Goal: Task Accomplishment & Management: Use online tool/utility

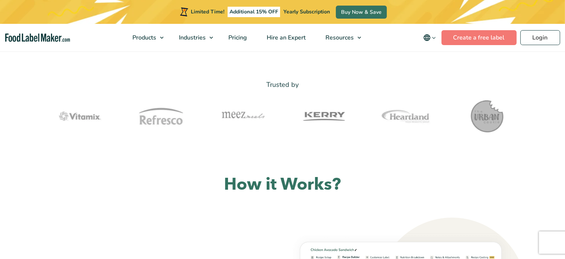
scroll to position [372, 0]
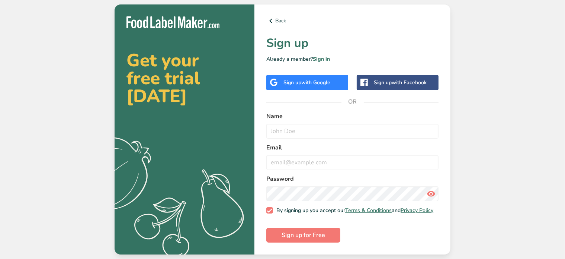
click at [301, 78] on div "Sign up with Google" at bounding box center [306, 82] width 47 height 8
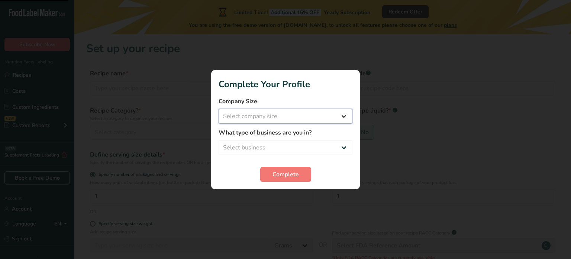
drag, startPoint x: 270, startPoint y: 113, endPoint x: 274, endPoint y: 121, distance: 8.7
click at [270, 113] on select "Select company size Fewer than 10 Employees 10 to 50 Employees 51 to 500 Employ…" at bounding box center [286, 116] width 134 height 15
select select "1"
click at [219, 109] on select "Select company size Fewer than 10 Employees 10 to 50 Employees 51 to 500 Employ…" at bounding box center [286, 116] width 134 height 15
click at [281, 141] on select "Select business Packaged Food Manufacturer Restaurant & Cafe Bakery Meal Plans …" at bounding box center [286, 147] width 134 height 15
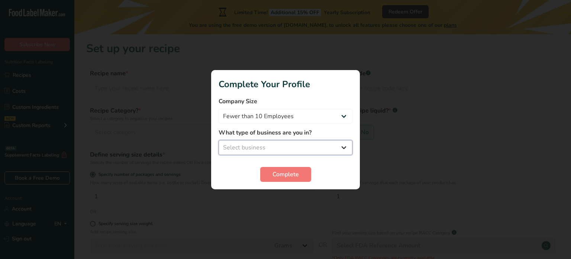
select select "1"
click at [219, 140] on select "Select business Packaged Food Manufacturer Restaurant & Cafe Bakery Meal Plans …" at bounding box center [286, 147] width 134 height 15
click at [277, 170] on span "Complete" at bounding box center [286, 174] width 26 height 9
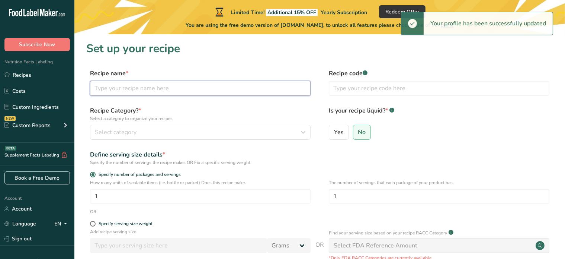
click at [155, 85] on input "text" at bounding box center [200, 88] width 221 height 15
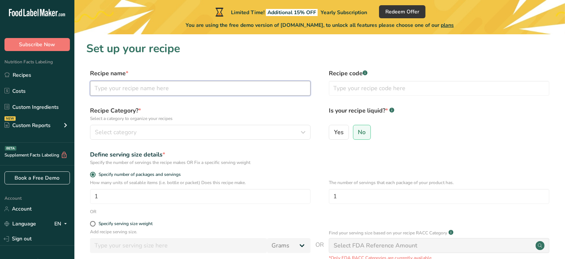
type input "B"
type input "Salted Caramel Bar Trial"
click at [248, 128] on div "Select category" at bounding box center [198, 132] width 206 height 9
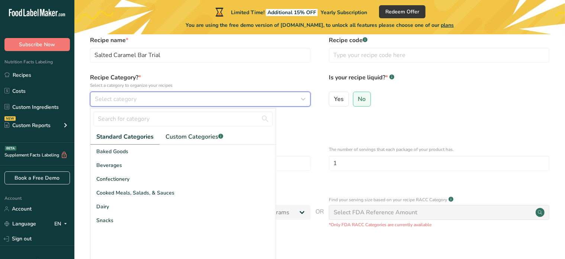
scroll to position [74, 0]
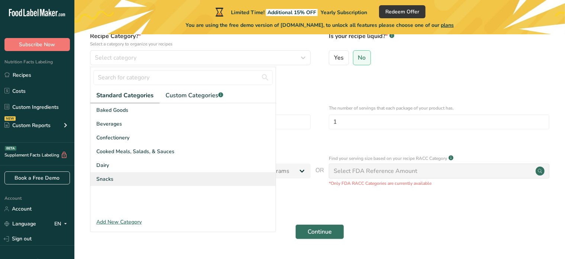
click at [109, 177] on span "Snacks" at bounding box center [104, 179] width 17 height 8
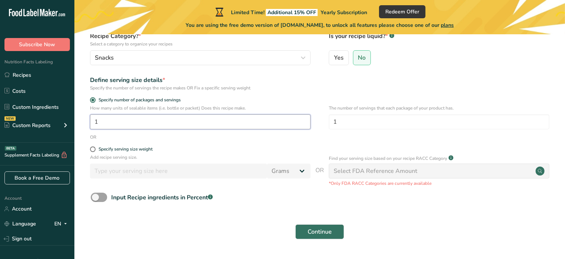
click at [119, 121] on input "1" at bounding box center [200, 121] width 221 height 15
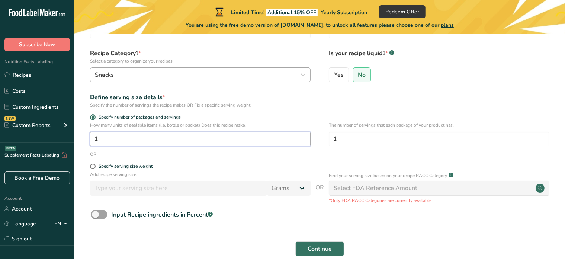
scroll to position [20, 0]
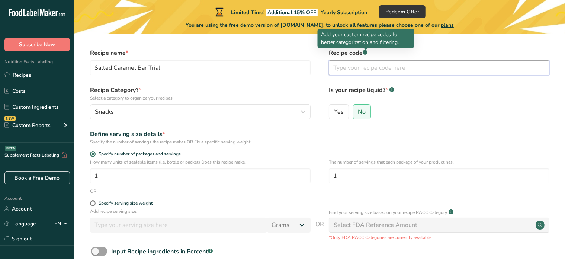
click at [365, 67] on input "text" at bounding box center [439, 67] width 221 height 15
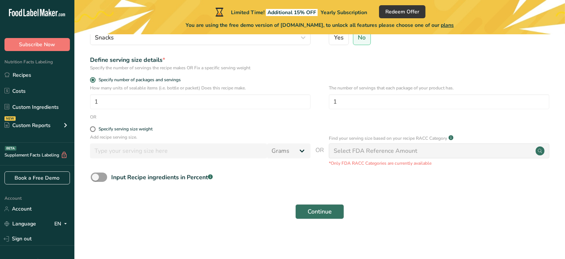
scroll to position [95, 0]
click at [332, 202] on div "Continue" at bounding box center [319, 211] width 467 height 24
click at [311, 211] on span "Continue" at bounding box center [320, 210] width 24 height 9
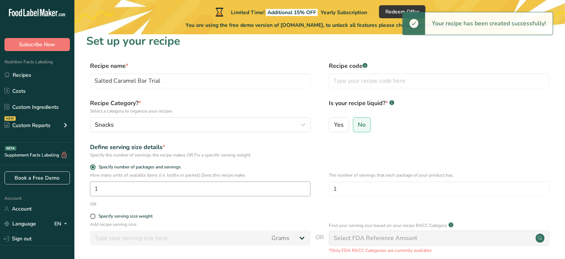
scroll to position [0, 0]
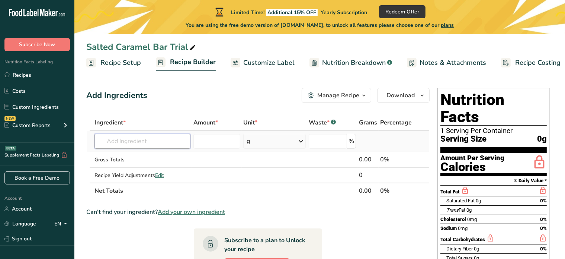
click at [147, 144] on input "text" at bounding box center [142, 141] width 96 height 15
click at [221, 144] on input "number" at bounding box center [216, 141] width 47 height 15
click at [268, 140] on div "g" at bounding box center [274, 141] width 62 height 15
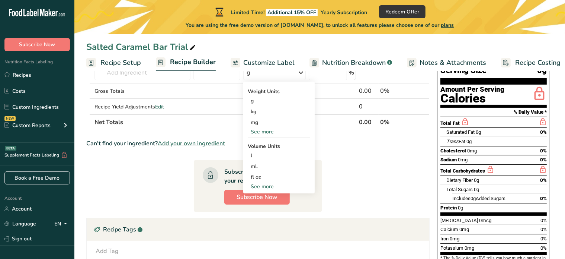
scroll to position [74, 0]
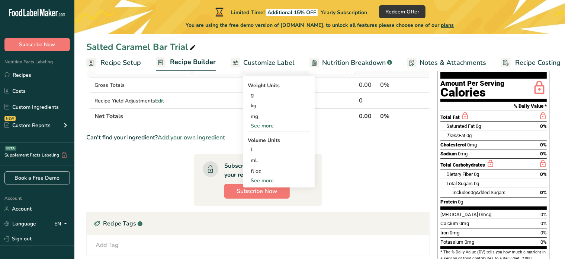
click at [267, 180] on div "See more" at bounding box center [279, 180] width 62 height 8
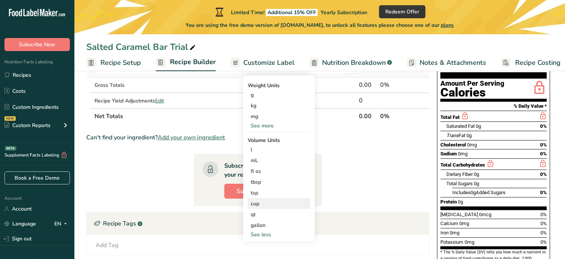
click at [265, 199] on div "cup" at bounding box center [279, 203] width 57 height 8
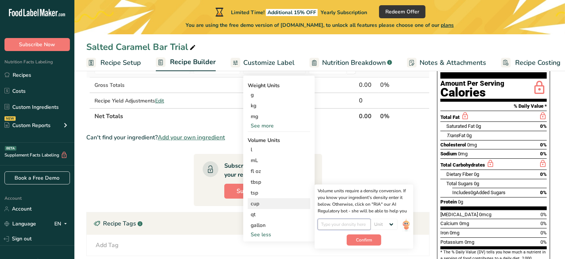
click at [355, 223] on input "number" at bounding box center [344, 223] width 53 height 11
click at [380, 219] on select "Unit lb/ft3 g/cm3" at bounding box center [384, 223] width 27 height 11
drag, startPoint x: 272, startPoint y: 196, endPoint x: 276, endPoint y: 201, distance: 6.2
click at [275, 201] on div "Weight Units g kg mg See more Volume Units l Volume units require a density con…" at bounding box center [278, 159] width 71 height 166
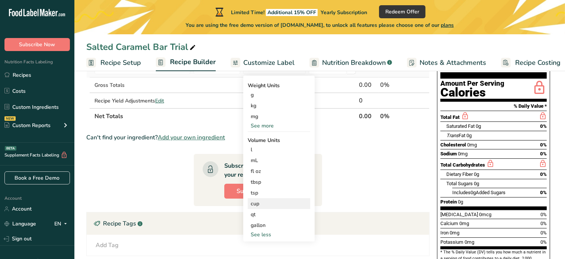
click at [279, 205] on div "cup" at bounding box center [279, 203] width 57 height 8
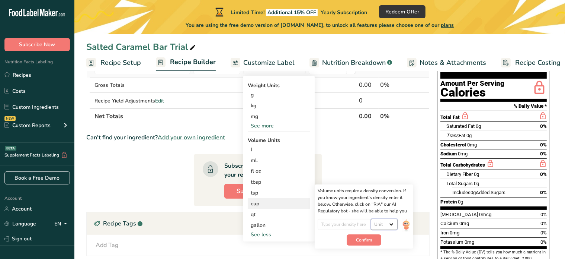
click at [384, 221] on select "Unit lb/ft3 g/cm3" at bounding box center [384, 223] width 27 height 11
select select "22"
click at [371, 218] on select "Unit lb/ft3 g/cm3" at bounding box center [384, 223] width 27 height 11
click at [355, 228] on input "number" at bounding box center [344, 223] width 53 height 11
click at [291, 207] on div "cup Volume units require a density conversion. If you know your ingredient's de…" at bounding box center [279, 203] width 62 height 11
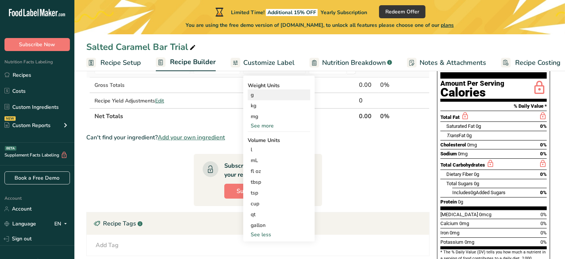
click at [251, 97] on div "g" at bounding box center [279, 94] width 62 height 11
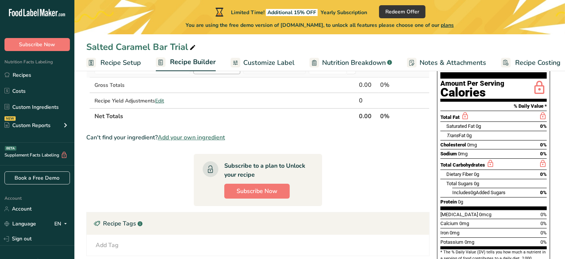
scroll to position [0, 0]
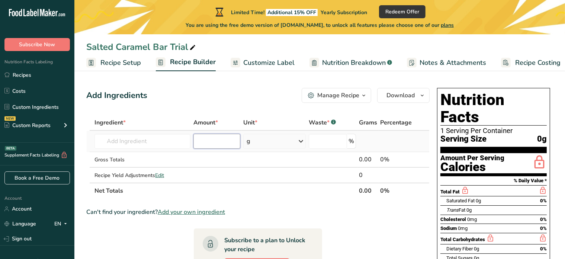
click at [210, 140] on input "number" at bounding box center [216, 141] width 47 height 15
type input "95"
click at [139, 144] on input "text" at bounding box center [142, 141] width 96 height 15
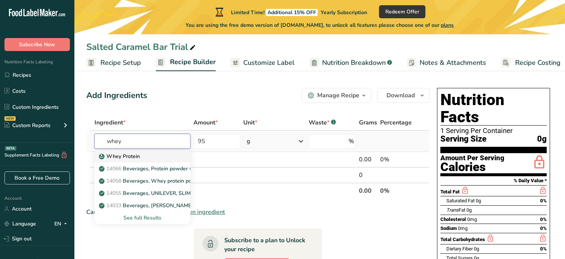
type input "whey"
click at [124, 156] on p "Whey Protein" at bounding box center [119, 156] width 39 height 8
type input "Whey Protein"
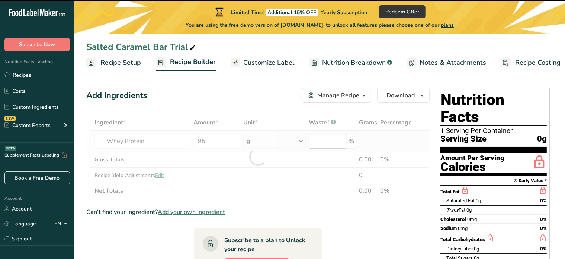
type input "0"
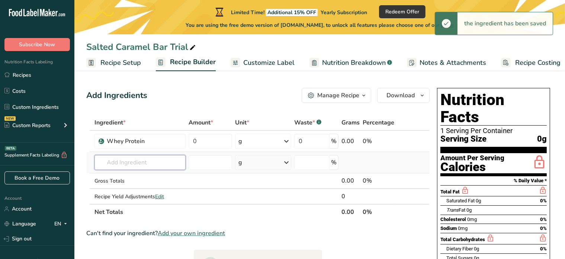
click at [129, 158] on input "text" at bounding box center [139, 162] width 91 height 15
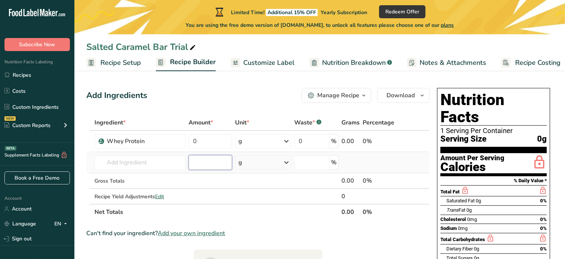
click at [221, 158] on input "number" at bounding box center [211, 162] width 44 height 15
drag, startPoint x: 216, startPoint y: 139, endPoint x: 146, endPoint y: 135, distance: 70.1
click at [146, 135] on tr "Whey Protein 0 g Weight Units g kg mg See more Volume Units l Volume units requ…" at bounding box center [258, 141] width 343 height 21
type input "95"
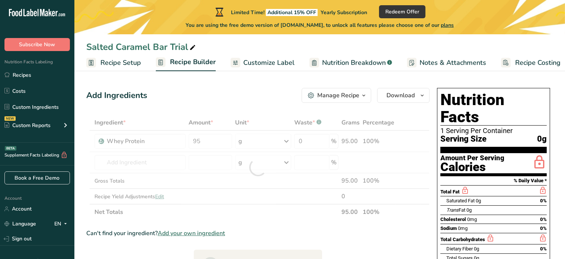
drag, startPoint x: 260, startPoint y: 166, endPoint x: 260, endPoint y: 169, distance: 3.8
click at [260, 169] on div "Ingredient * Amount * Unit * Waste * .a-a{fill:#347362;}.b-a{fill:#fff;} Grams …" at bounding box center [257, 167] width 343 height 105
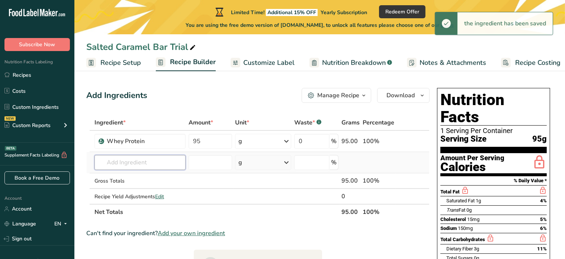
click at [135, 156] on input "text" at bounding box center [139, 162] width 91 height 15
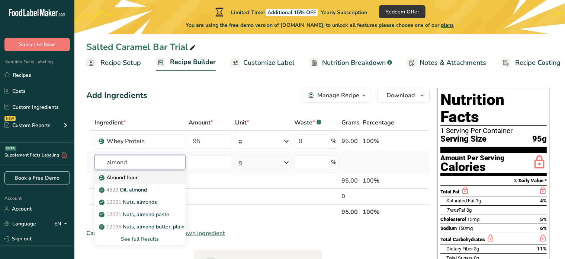
type input "almond"
click at [137, 177] on p "Almond flour" at bounding box center [118, 177] width 37 height 8
type input "Almond flour"
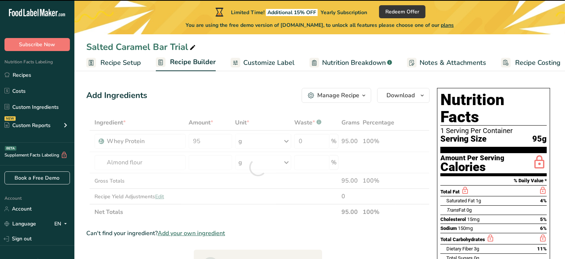
type input "0"
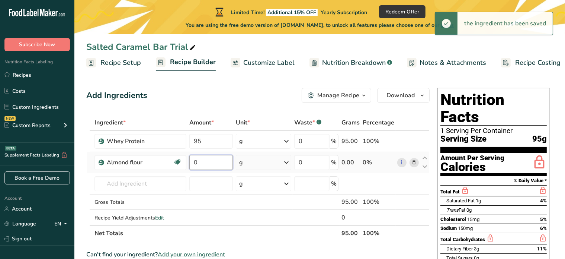
click at [216, 166] on input "0" at bounding box center [211, 162] width 44 height 15
drag, startPoint x: 214, startPoint y: 165, endPoint x: 166, endPoint y: 162, distance: 47.3
click at [166, 162] on tr "Almond flour Vegan Vegetarian Organic Organic Certified Non-GMO Kosher Pareve K…" at bounding box center [258, 162] width 343 height 21
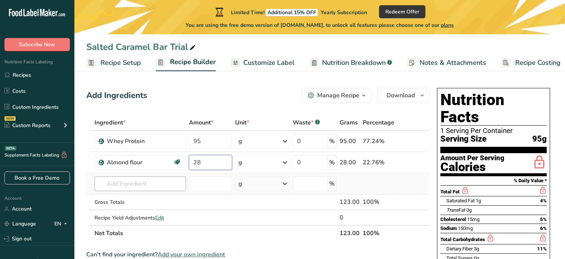
type input "28"
click at [155, 176] on div "Ingredient * Amount * Unit * Waste * .a-a{fill:#347362;}.b-a{fill:#fff;} Grams …" at bounding box center [257, 178] width 343 height 126
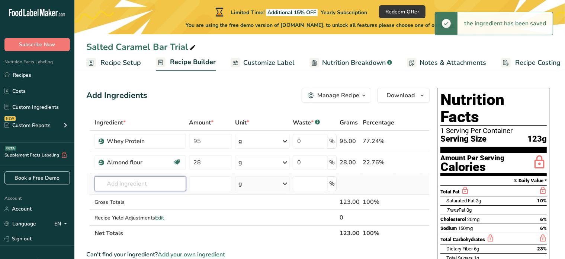
click at [148, 187] on input "text" at bounding box center [140, 183] width 92 height 15
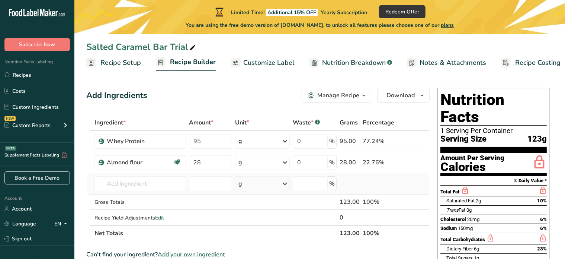
click at [241, 189] on div "g" at bounding box center [262, 183] width 55 height 15
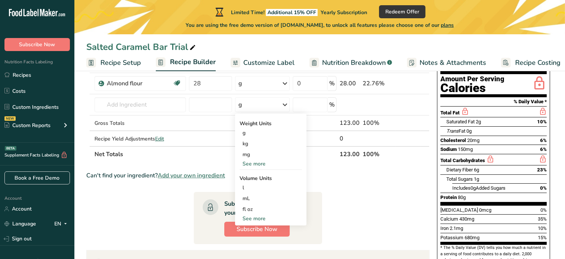
scroll to position [112, 0]
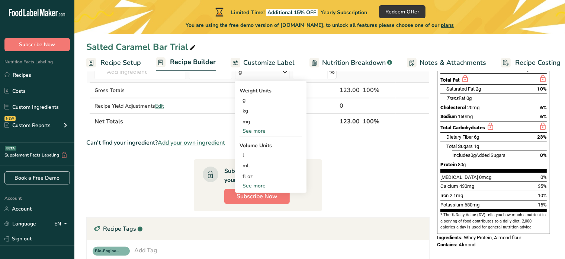
click at [246, 183] on div "See more" at bounding box center [271, 186] width 62 height 8
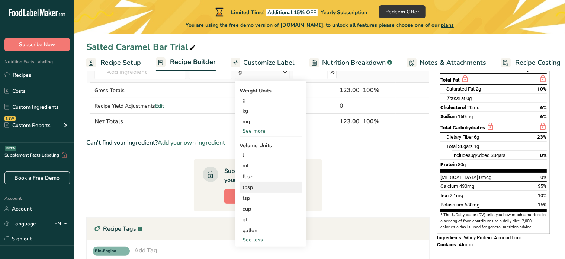
click at [247, 187] on div "tbsp" at bounding box center [271, 187] width 57 height 8
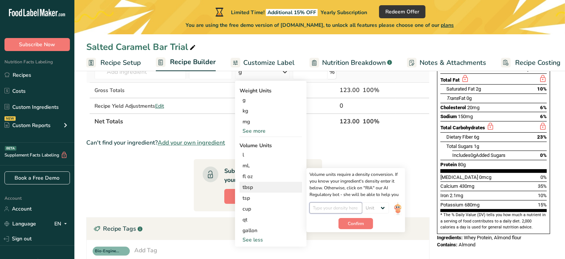
click at [324, 206] on input "number" at bounding box center [336, 207] width 53 height 11
click at [259, 180] on div "fl oz Volume units require a density conversion. If you know your ingredient's …" at bounding box center [271, 176] width 62 height 11
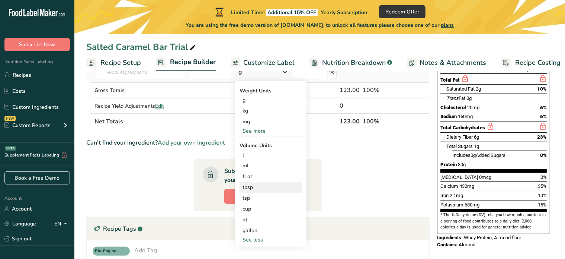
click at [264, 186] on div "tbsp" at bounding box center [271, 187] width 57 height 8
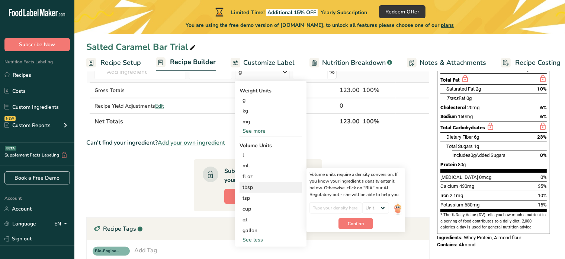
click at [264, 186] on div "tbsp" at bounding box center [271, 187] width 57 height 8
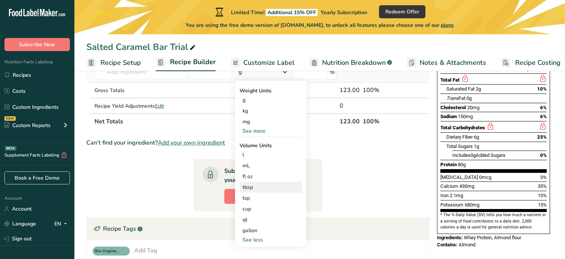
click at [249, 187] on div "tbsp" at bounding box center [271, 187] width 57 height 8
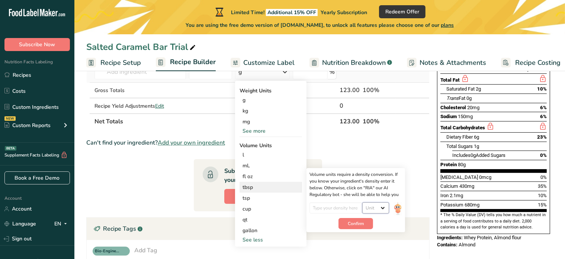
click at [370, 208] on select "Unit lb/ft3 g/cm3" at bounding box center [375, 207] width 27 height 11
click at [201, 116] on th "Net Totals" at bounding box center [215, 121] width 245 height 16
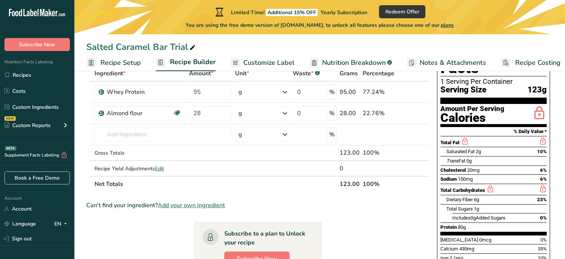
scroll to position [0, 0]
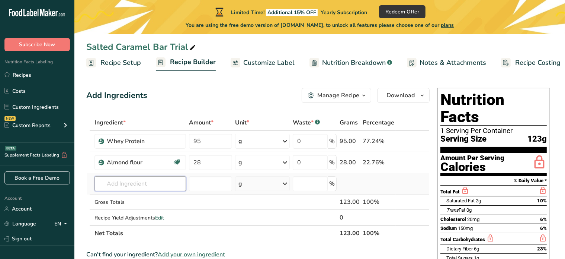
click at [171, 177] on input "text" at bounding box center [140, 183] width 92 height 15
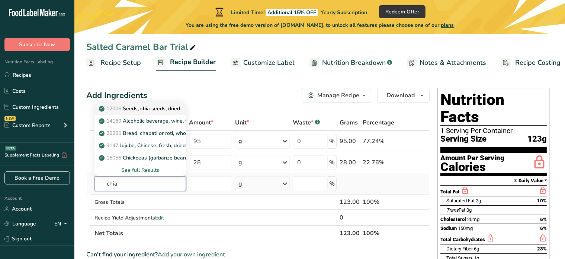
type input "chia"
click at [127, 110] on p "12006 Seeds, chia seeds, dried" at bounding box center [140, 109] width 80 height 8
type input "Seeds, chia seeds, dried"
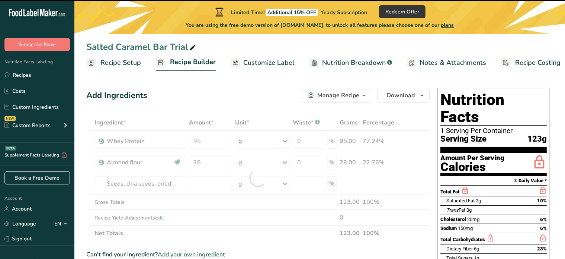
click at [201, 182] on div at bounding box center [257, 178] width 343 height 126
type input "0"
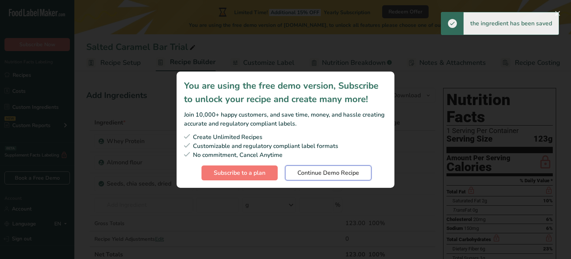
click at [314, 174] on span "Continue Demo Recipe" at bounding box center [329, 172] width 62 height 9
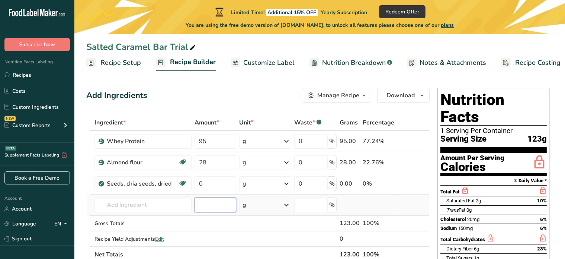
click at [215, 204] on input "number" at bounding box center [216, 204] width 42 height 15
click at [217, 187] on input "0" at bounding box center [216, 183] width 42 height 15
drag, startPoint x: 215, startPoint y: 186, endPoint x: 185, endPoint y: 182, distance: 30.8
click at [185, 182] on tr "Seeds, chia seeds, dried Dairy free Gluten free Vegan Vegetarian Soy free 0 g P…" at bounding box center [258, 183] width 343 height 21
type input "24"
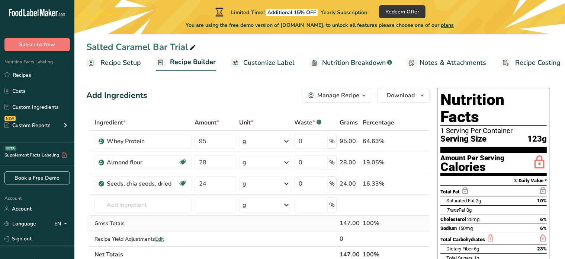
click at [247, 224] on div "Ingredient * Amount * Unit * Waste * .a-a{fill:#347362;}.b-a{fill:#fff;} Grams …" at bounding box center [257, 188] width 343 height 147
click at [148, 205] on input "text" at bounding box center [142, 204] width 97 height 15
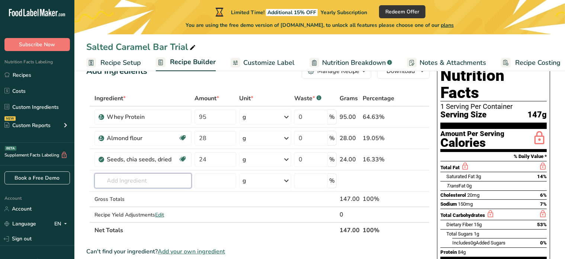
scroll to position [37, 0]
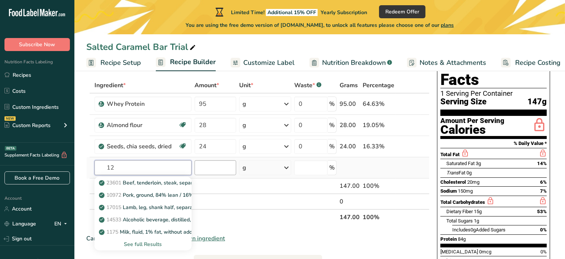
type input "12"
click at [211, 166] on input "number" at bounding box center [216, 167] width 42 height 15
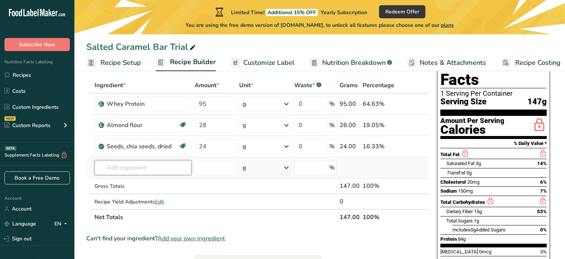
click at [153, 164] on input "text" at bounding box center [142, 167] width 97 height 15
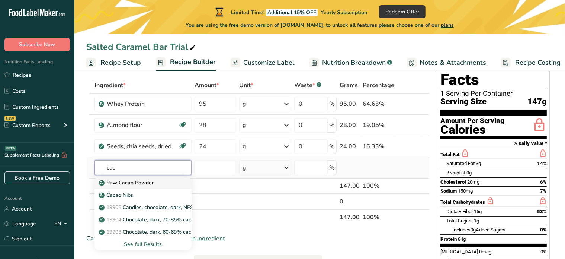
type input "cac"
click at [160, 184] on div "Raw Cacao Powder" at bounding box center [136, 183] width 73 height 8
type input "Raw Cacao Powder"
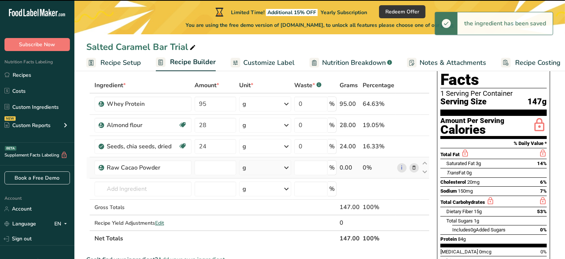
type input "0"
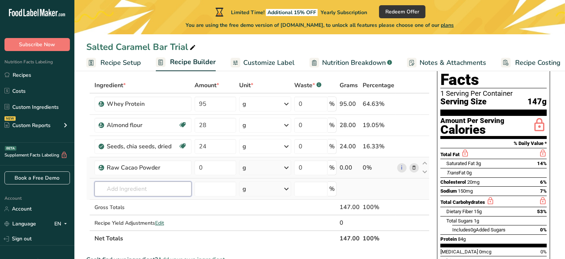
click at [160, 189] on input "text" at bounding box center [142, 188] width 97 height 15
click at [195, 172] on input "0" at bounding box center [216, 167] width 42 height 15
drag, startPoint x: 211, startPoint y: 167, endPoint x: 195, endPoint y: 165, distance: 16.6
click at [192, 161] on tr "Raw Cacao Powder 0 g Weight Units g kg mg See more Volume Units l Volume units …" at bounding box center [258, 167] width 343 height 21
type input "2"
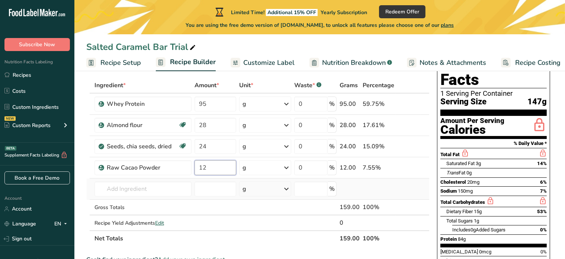
type input "12"
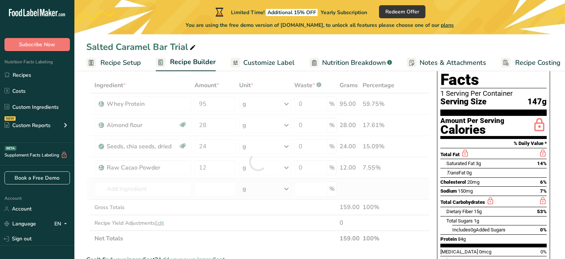
click at [143, 198] on div "Ingredient * Amount * Unit * Waste * .a-a{fill:#347362;}.b-a{fill:#fff;} Grams …" at bounding box center [257, 161] width 343 height 169
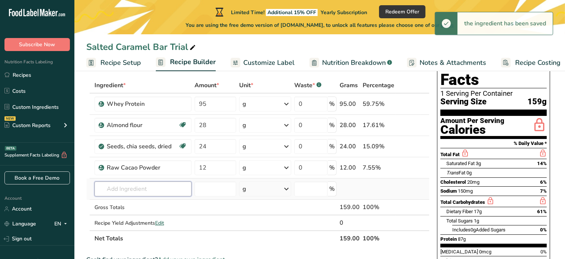
click at [149, 192] on input "text" at bounding box center [142, 188] width 97 height 15
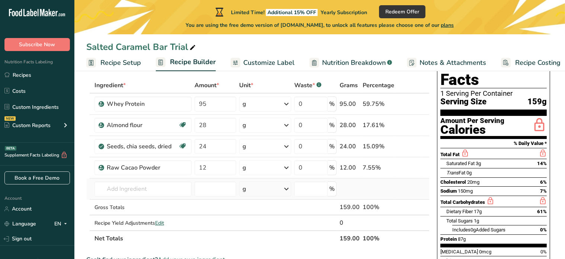
click at [207, 180] on td at bounding box center [215, 188] width 45 height 21
click at [209, 184] on input "number" at bounding box center [216, 188] width 42 height 15
type input "10"
click at [151, 186] on input "text" at bounding box center [142, 188] width 97 height 15
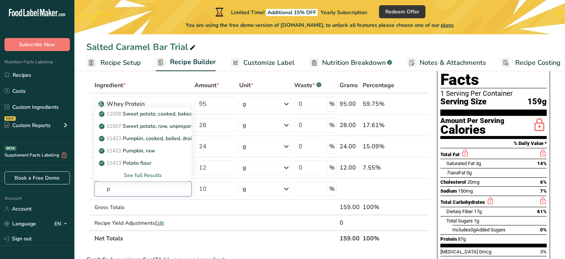
type input "p"
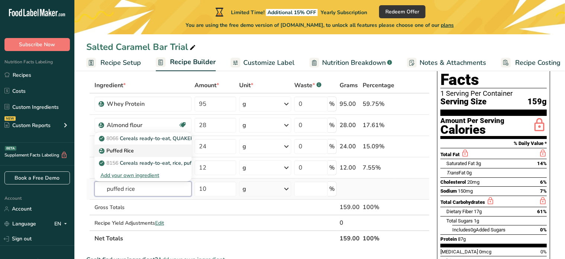
type input "puffed rice"
click at [144, 148] on div "Puffed Rice" at bounding box center [136, 151] width 73 height 8
type input "Puffed Rice"
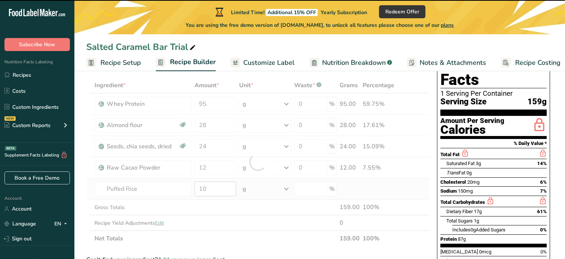
type input "0"
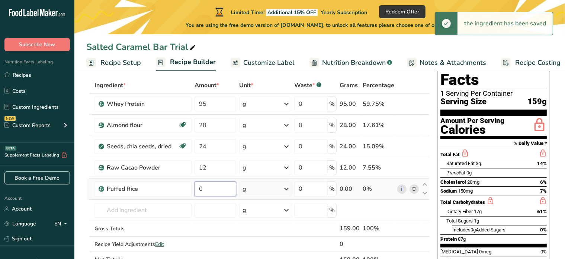
click at [217, 186] on input "0" at bounding box center [216, 188] width 42 height 15
type input "10"
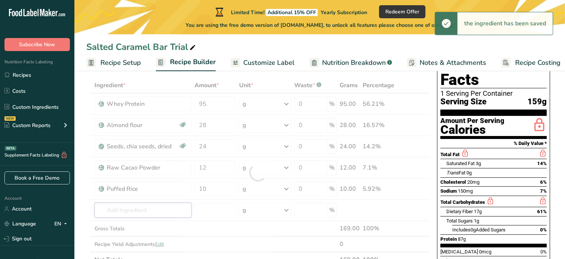
click at [161, 209] on div "Ingredient * Amount * Unit * Waste * .a-a{fill:#347362;}.b-a{fill:#fff;} Grams …" at bounding box center [257, 172] width 343 height 190
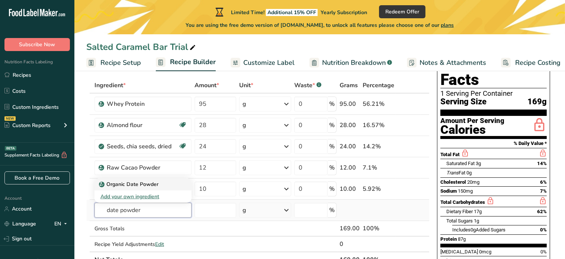
type input "date powder"
click at [121, 183] on p "Organic Date Powder" at bounding box center [129, 184] width 58 height 8
type input "Organic Date Powder"
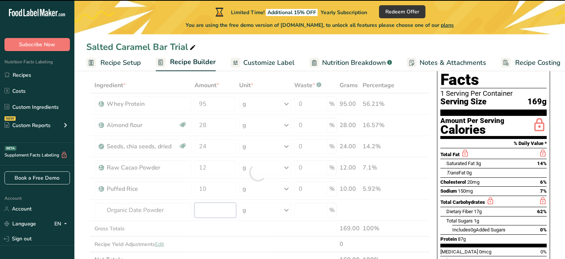
click at [212, 210] on input "number" at bounding box center [216, 209] width 42 height 15
type input "0"
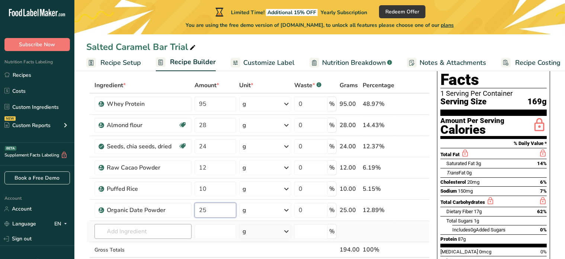
type input "25"
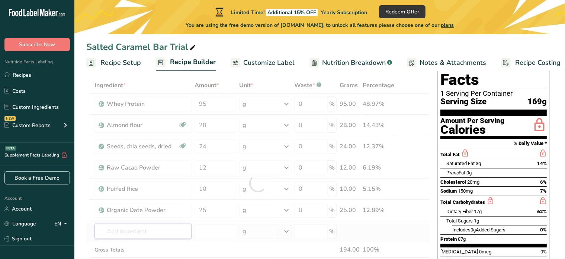
click at [160, 231] on div "Ingredient * Amount * Unit * Waste * .a-a{fill:#347362;}.b-a{fill:#fff;} Grams …" at bounding box center [257, 182] width 343 height 211
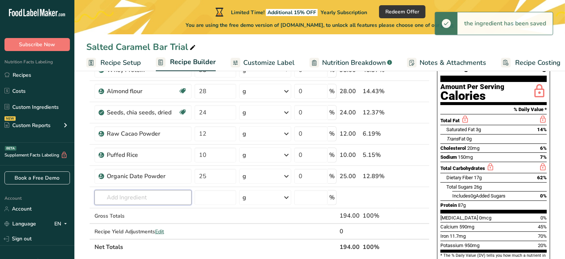
scroll to position [112, 0]
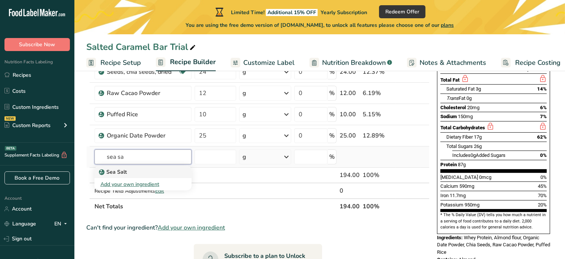
type input "sea sa"
click at [122, 169] on p "Sea Salt" at bounding box center [113, 172] width 26 height 8
type input "Sea Salt"
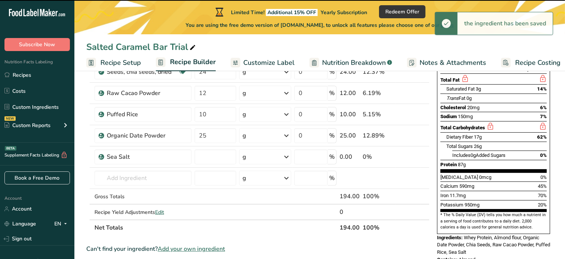
type input "0"
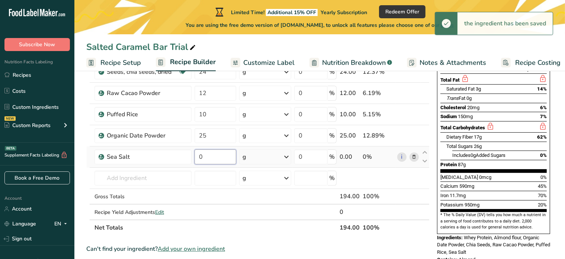
click at [205, 159] on input "0" at bounding box center [216, 156] width 42 height 15
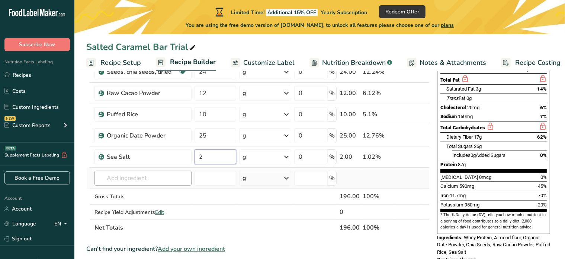
type input "2"
click at [121, 184] on div "Ingredient * Amount * Unit * Waste * .a-a{fill:#347362;}.b-a{fill:#fff;} Grams …" at bounding box center [257, 119] width 343 height 232
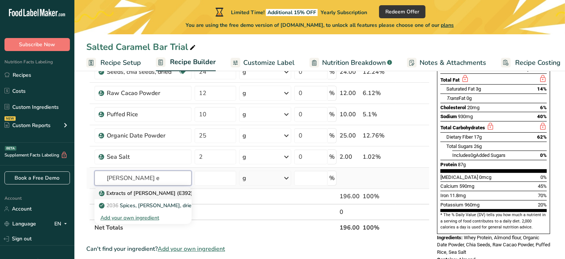
type input "rosemary e"
click at [154, 197] on link "Extracts of [PERSON_NAME] (E392)" at bounding box center [142, 193] width 97 height 12
type input "Extracts of [PERSON_NAME] (E392)"
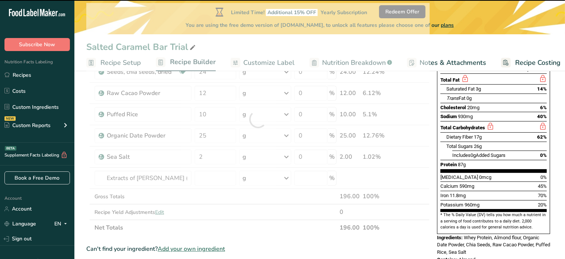
click at [229, 175] on div at bounding box center [257, 119] width 343 height 232
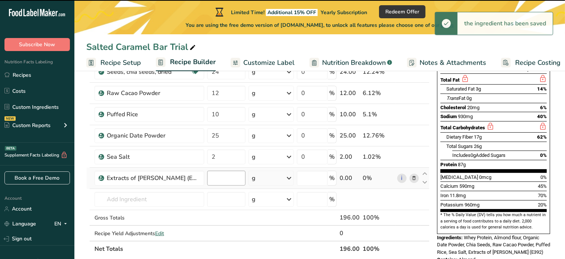
type input "0"
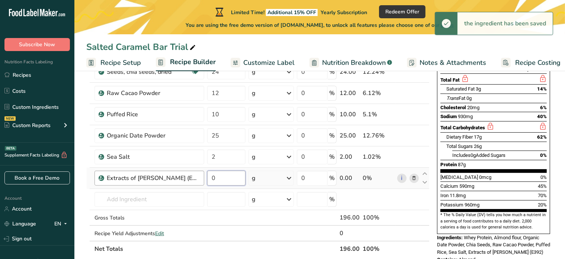
drag, startPoint x: 228, startPoint y: 175, endPoint x: 186, endPoint y: 179, distance: 42.2
click at [186, 179] on tr "Extracts of rosemary (E392) 0 g Portions 100 gram Weight Units g kg mg See more…" at bounding box center [258, 177] width 343 height 21
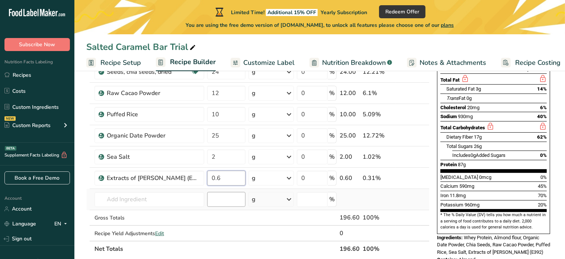
type input "0.6"
click at [203, 198] on div "Ingredient * Amount * Unit * Waste * .a-a{fill:#347362;}.b-a{fill:#fff;} Grams …" at bounding box center [257, 129] width 343 height 253
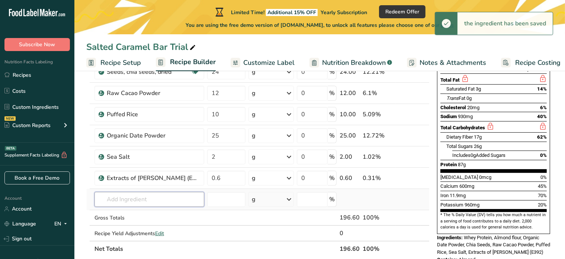
click at [148, 195] on input "text" at bounding box center [149, 199] width 110 height 15
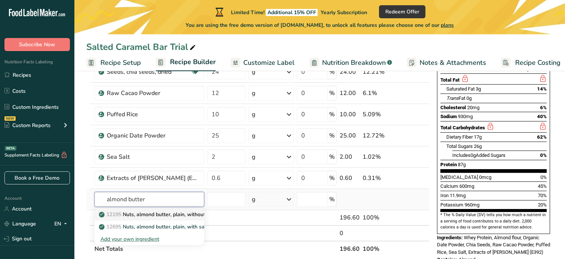
type input "almond butter"
click at [144, 215] on p "12195 Nuts, almond butter, plain, without salt added" at bounding box center [166, 214] width 132 height 8
type input "Nuts, almond butter, plain, without salt added"
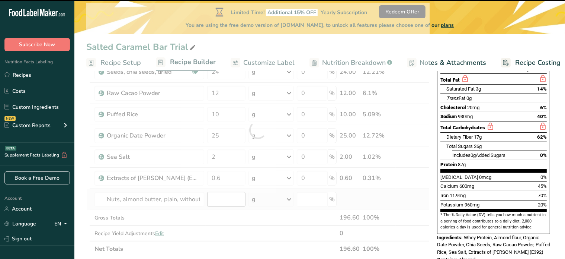
type input "0"
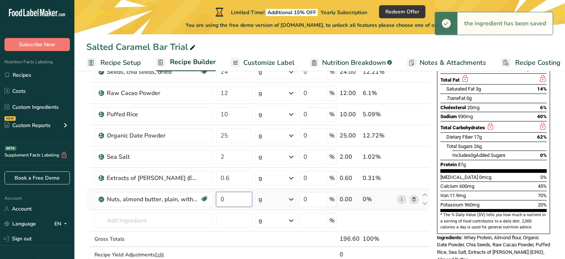
click at [226, 197] on input "0" at bounding box center [234, 199] width 36 height 15
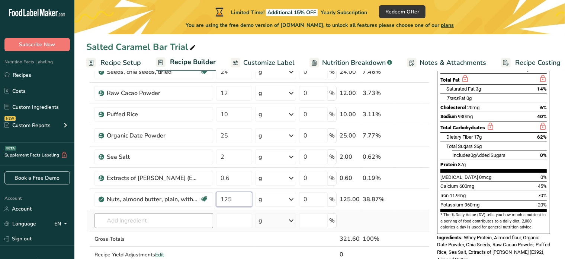
type input "125"
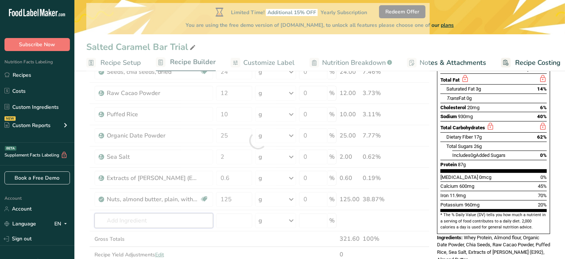
click at [176, 216] on div "Ingredient * Amount * Unit * Waste * .a-a{fill:#347362;}.b-a{fill:#fff;} Grams …" at bounding box center [257, 140] width 343 height 275
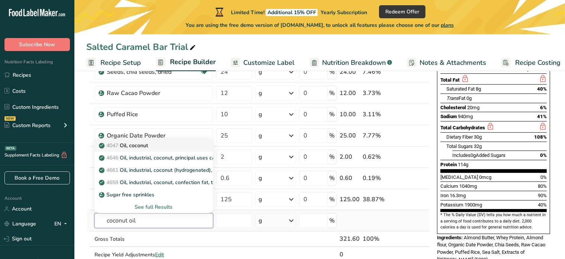
type input "coconut oil"
click at [143, 145] on p "4047 Oil, coconut" at bounding box center [124, 145] width 48 height 8
type input "Oil, coconut"
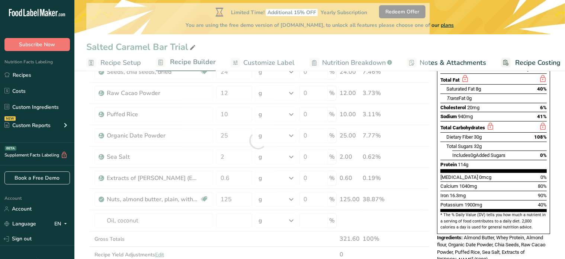
click at [240, 217] on div at bounding box center [257, 140] width 343 height 275
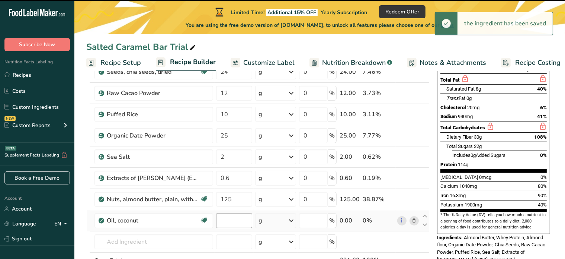
type input "0"
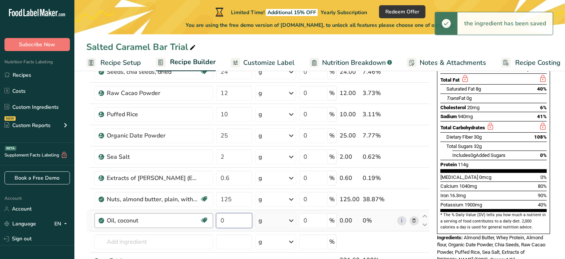
drag, startPoint x: 234, startPoint y: 220, endPoint x: 207, endPoint y: 218, distance: 27.2
click at [207, 218] on tr "Oil, coconut Dairy free Gluten free Vegan Vegetarian Soy free 0 g Portions 1 tb…" at bounding box center [258, 220] width 343 height 21
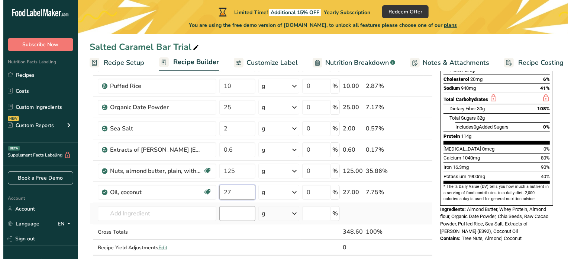
scroll to position [186, 0]
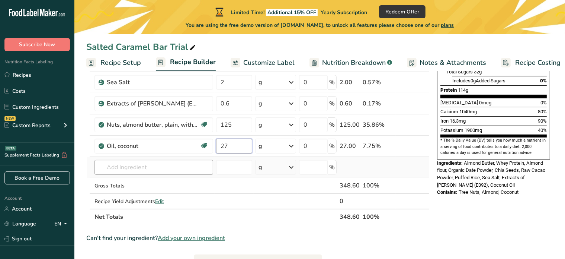
type input "27"
click at [150, 165] on div "Ingredient * Amount * Unit * Waste * .a-a{fill:#347362;}.b-a{fill:#fff;} Grams …" at bounding box center [257, 77] width 343 height 296
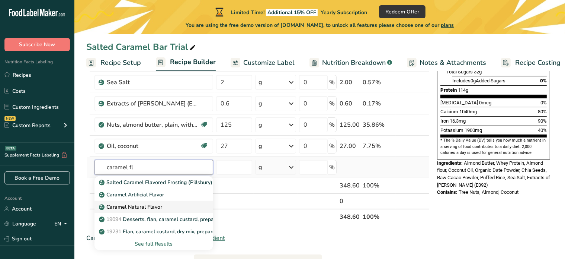
type input "caramel fl"
click at [185, 208] on div "Caramel Natural Flavor" at bounding box center [147, 207] width 95 height 8
type input "Caramel Natural Flavor"
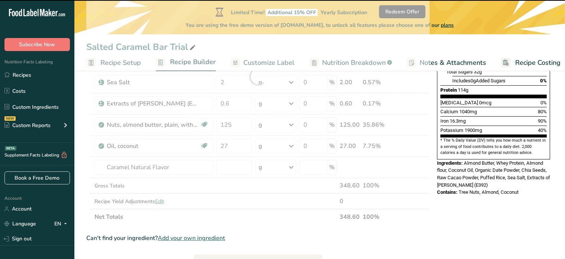
type input "0"
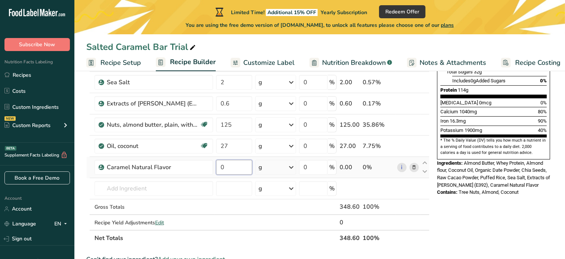
click at [232, 172] on input "0" at bounding box center [234, 167] width 36 height 15
drag, startPoint x: 230, startPoint y: 168, endPoint x: 205, endPoint y: 168, distance: 25.7
click at [205, 168] on tr "Caramel Natural Flavor 0 g Portions 1 Teaspoon Weight Units g kg mg See more Vo…" at bounding box center [258, 167] width 343 height 21
type input "5"
click at [174, 182] on div "Ingredient * Amount * Unit * Waste * .a-a{fill:#347362;}.b-a{fill:#fff;} Grams …" at bounding box center [257, 87] width 343 height 317
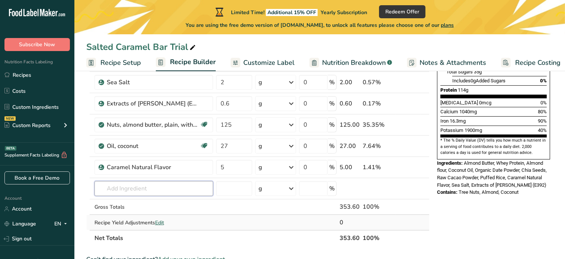
paste input "1 tsp vanilla extract"
type input "1 tsp vanilla extract"
click at [241, 190] on input "number" at bounding box center [234, 188] width 36 height 15
click at [143, 190] on input "text" at bounding box center [153, 188] width 119 height 15
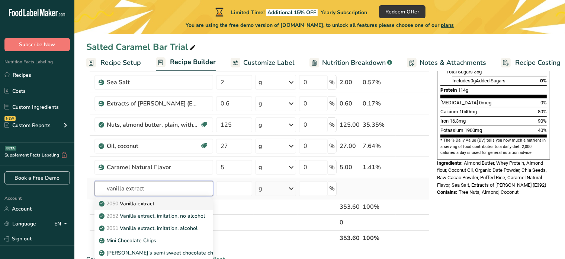
type input "vanilla extract"
click at [138, 205] on p "2050 Vanilla extract" at bounding box center [127, 203] width 54 height 8
type input "Vanilla extract"
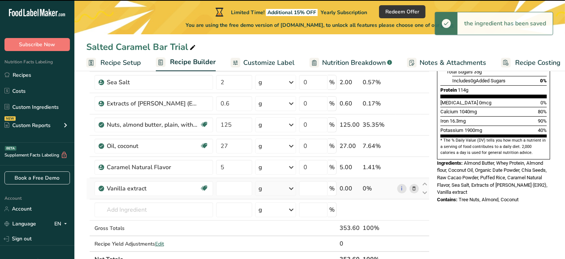
type input "0"
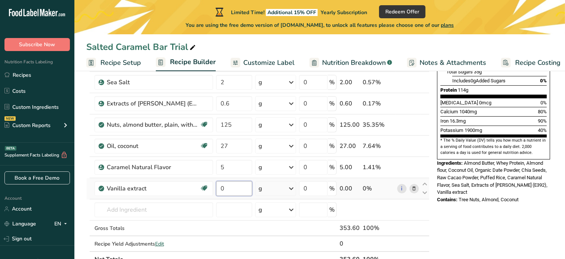
click at [238, 194] on input "0" at bounding box center [234, 188] width 36 height 15
drag, startPoint x: 223, startPoint y: 189, endPoint x: 234, endPoint y: 193, distance: 11.3
click at [219, 188] on input "0" at bounding box center [234, 188] width 36 height 15
type input "5"
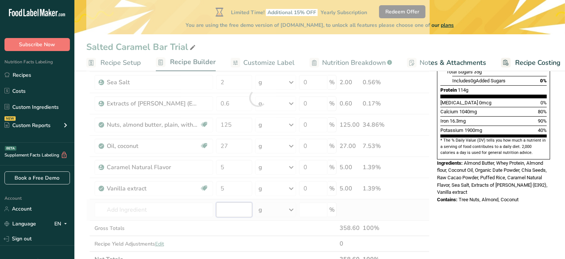
click at [231, 214] on div "Ingredient * Amount * Unit * Waste * .a-a{fill:#347362;}.b-a{fill:#fff;} Grams …" at bounding box center [257, 98] width 343 height 338
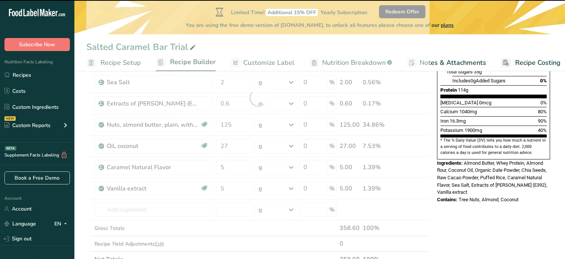
click at [124, 206] on div at bounding box center [257, 98] width 343 height 338
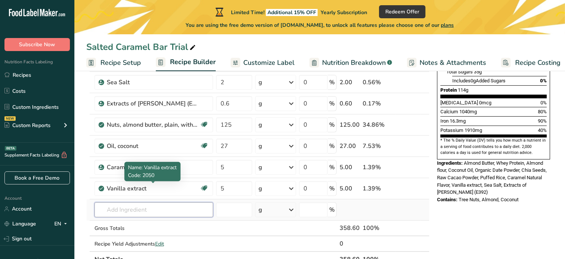
click at [163, 209] on input "text" at bounding box center [153, 209] width 119 height 15
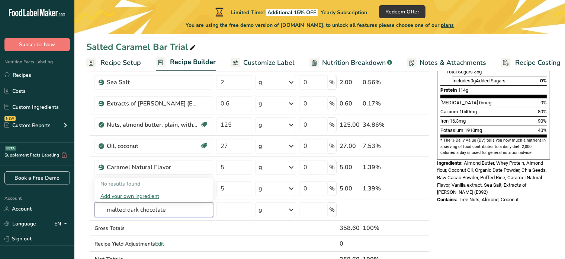
drag, startPoint x: 127, startPoint y: 209, endPoint x: 83, endPoint y: 202, distance: 44.5
click at [83, 205] on section "Add Ingredients Manage Recipe Delete Recipe Duplicate Recipe Scale Recipe Save …" at bounding box center [319, 204] width 491 height 634
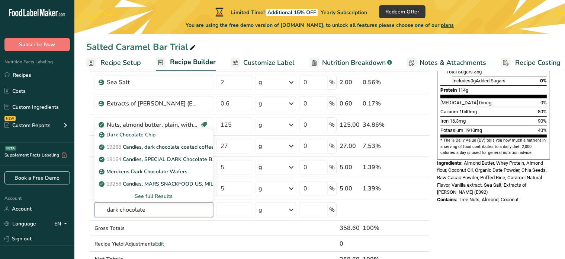
drag, startPoint x: 165, startPoint y: 211, endPoint x: 65, endPoint y: 201, distance: 101.0
click at [65, 201] on div ".a-20{fill:#fff;} Subscribe Now Nutrition Facts Labeling Recipes Costs Custom I…" at bounding box center [282, 167] width 565 height 707
type input "dark chocolate"
click at [164, 134] on div "Dark Chocolate Chip" at bounding box center [147, 135] width 95 height 8
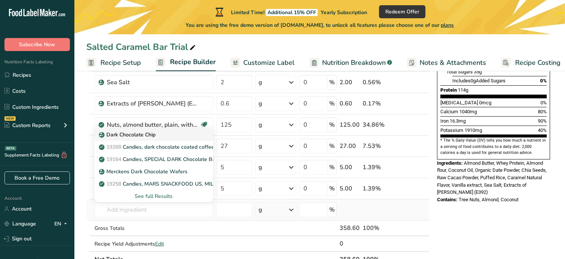
type input "Dark Chocolate Chip"
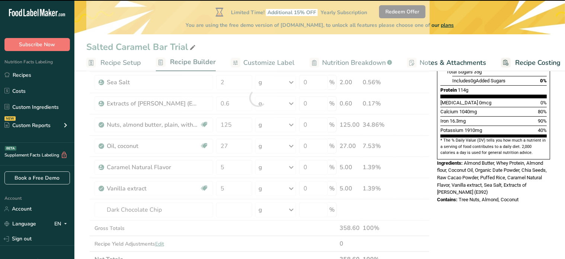
click at [177, 209] on div at bounding box center [257, 98] width 343 height 338
type input "0"
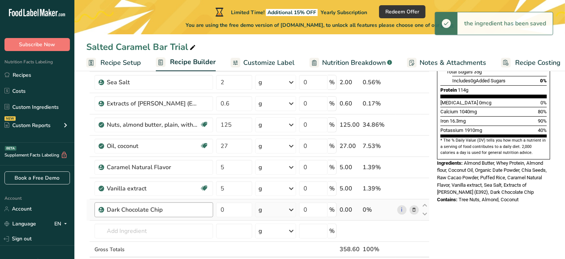
drag, startPoint x: 179, startPoint y: 218, endPoint x: 179, endPoint y: 213, distance: 5.3
click at [179, 218] on td "Dark Chocolate Chip" at bounding box center [154, 209] width 122 height 21
click at [174, 209] on div "Dark Chocolate Chip" at bounding box center [153, 209] width 93 height 9
click at [166, 207] on div "Dark Chocolate Chip" at bounding box center [153, 209] width 93 height 9
click at [167, 209] on div "Dark Chocolate Chip" at bounding box center [153, 209] width 93 height 9
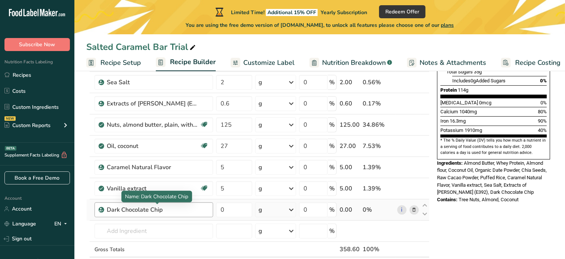
click at [189, 205] on div "Dark Chocolate Chip" at bounding box center [153, 209] width 93 height 9
click at [414, 208] on icon at bounding box center [413, 210] width 5 height 8
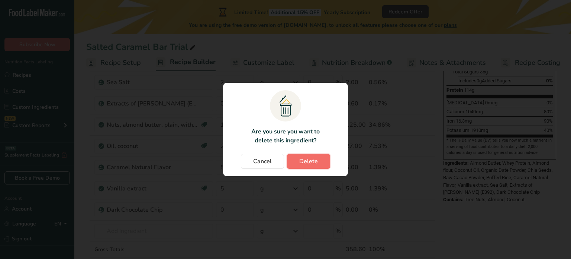
click at [317, 160] on span "Delete" at bounding box center [308, 161] width 19 height 9
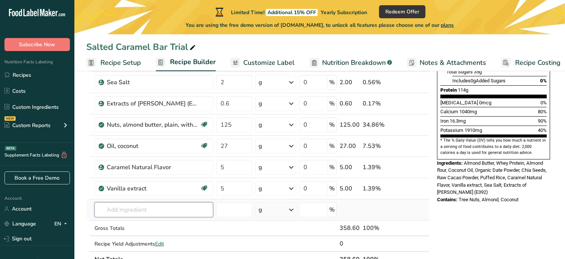
click at [149, 208] on input "text" at bounding box center [153, 209] width 119 height 15
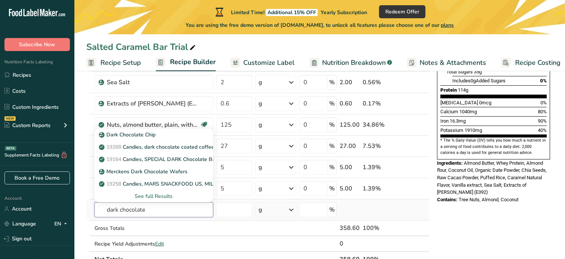
type input "dark chocolate"
click at [156, 198] on div "See full Results" at bounding box center [153, 196] width 107 height 8
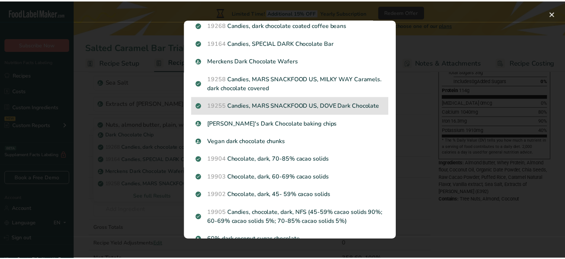
scroll to position [68, 0]
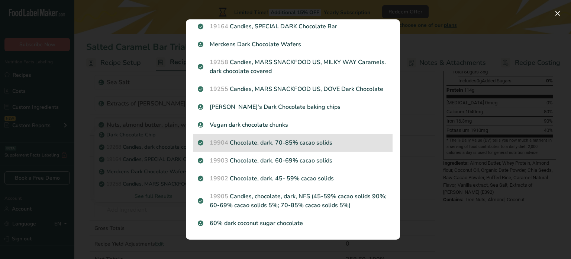
click at [246, 145] on p "19904 Chocolate, dark, 70-85% cacao solids" at bounding box center [293, 142] width 190 height 9
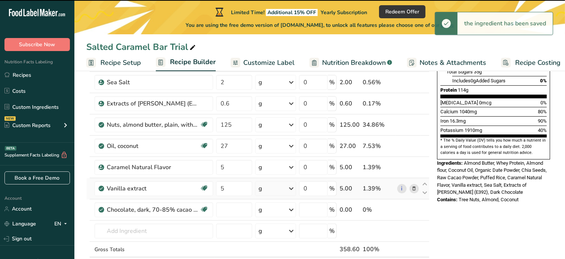
type input "0"
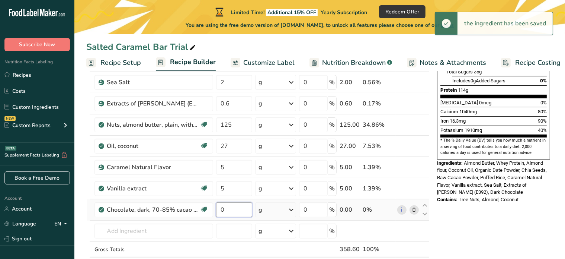
drag, startPoint x: 233, startPoint y: 209, endPoint x: 217, endPoint y: 203, distance: 17.6
click at [217, 203] on input "0" at bounding box center [234, 209] width 36 height 15
type input "2"
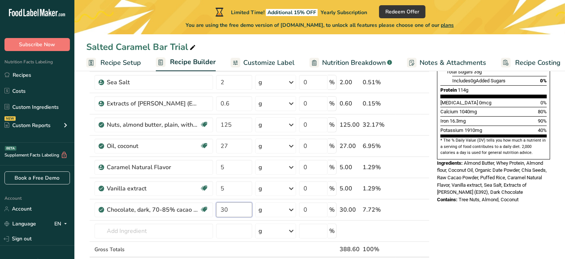
type input "30"
click at [430, 211] on div "Add Ingredients Manage Recipe Delete Recipe Duplicate Recipe Scale Recipe Save …" at bounding box center [260, 214] width 348 height 631
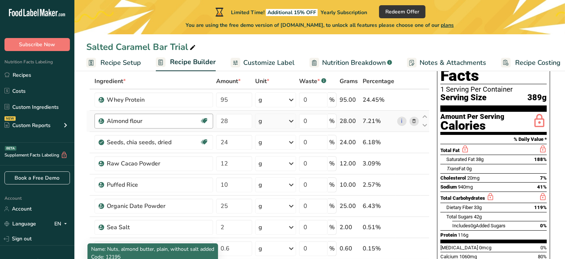
scroll to position [0, 0]
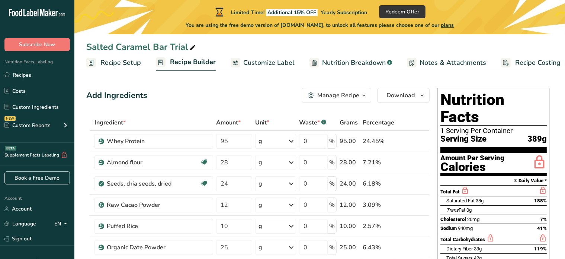
click at [355, 99] on div "Manage Recipe" at bounding box center [338, 95] width 42 height 9
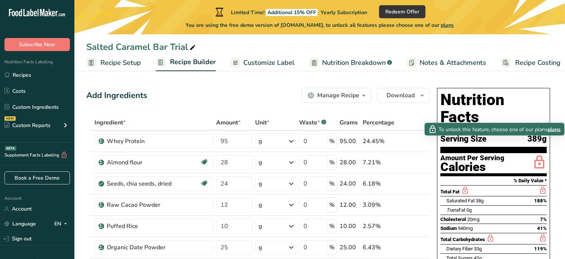
click at [549, 140] on div "Nutrition Facts 1 Serving Per Container Serving Size 389g Amount Per Serving Ca…" at bounding box center [493, 216] width 113 height 257
drag, startPoint x: 552, startPoint y: 128, endPoint x: 219, endPoint y: 102, distance: 334.3
click at [219, 102] on div "Add Ingredients Manage Recipe Delete Recipe Duplicate Recipe Scale Recipe Save …" at bounding box center [257, 95] width 343 height 15
drag, startPoint x: 554, startPoint y: 128, endPoint x: 560, endPoint y: 129, distance: 5.7
click at [560, 129] on span "plans" at bounding box center [554, 129] width 13 height 8
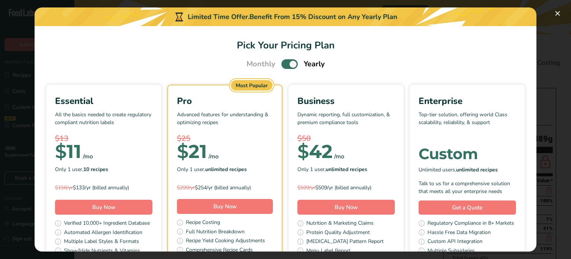
click at [286, 64] on span "Pick Your Pricing Plan Modal" at bounding box center [290, 63] width 16 height 9
click at [286, 64] on input "Pick Your Pricing Plan Modal" at bounding box center [284, 64] width 5 height 5
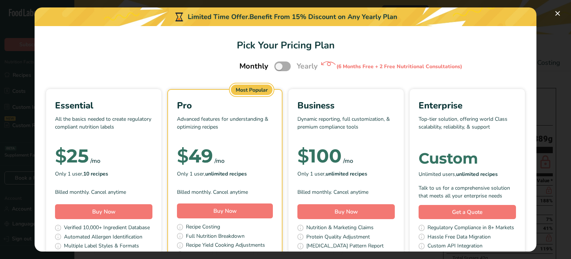
click at [283, 68] on span "Pick Your Pricing Plan Modal" at bounding box center [283, 65] width 16 height 9
click at [279, 68] on input "Pick Your Pricing Plan Modal" at bounding box center [277, 66] width 5 height 5
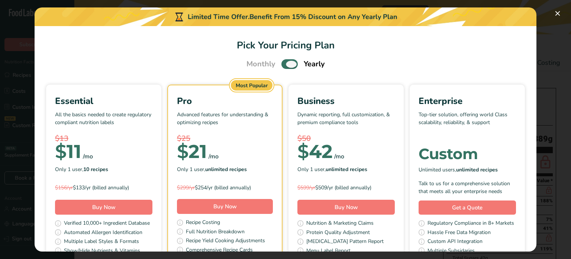
click at [286, 67] on span "Pick Your Pricing Plan Modal" at bounding box center [290, 63] width 16 height 9
click at [286, 67] on input "Pick Your Pricing Plan Modal" at bounding box center [284, 64] width 5 height 5
checkbox input "false"
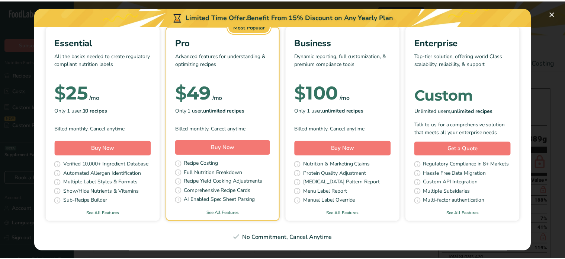
scroll to position [37, 0]
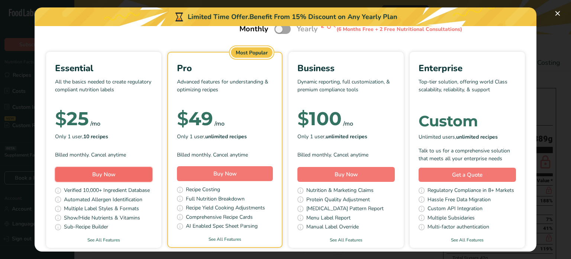
click at [129, 172] on button "Buy Now" at bounding box center [103, 174] width 97 height 15
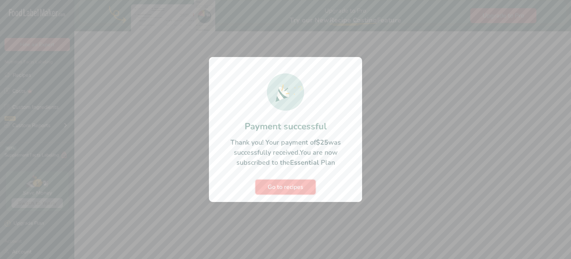
click at [285, 185] on span "Go to recipes" at bounding box center [286, 186] width 36 height 9
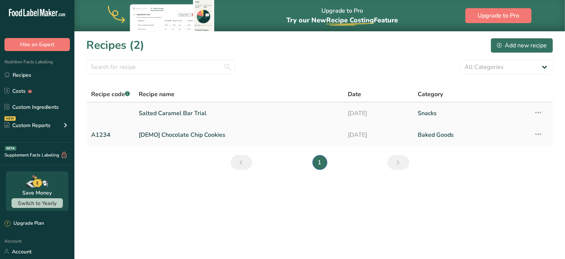
click at [198, 116] on link "Salted Caramel Bar Trial" at bounding box center [239, 113] width 200 height 16
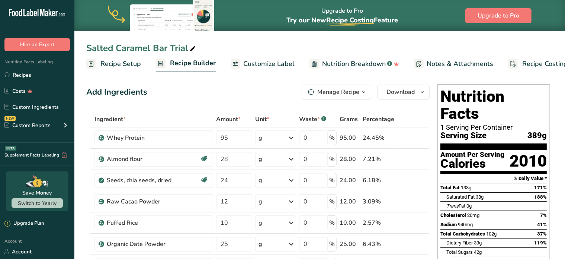
click at [352, 87] on div "Manage Recipe" at bounding box center [338, 91] width 42 height 9
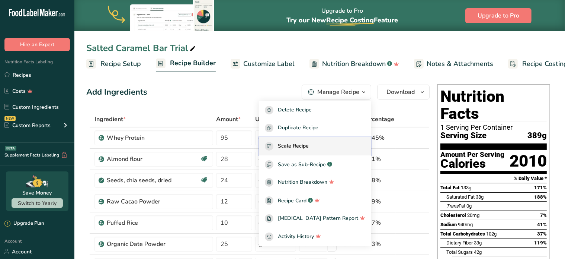
click at [324, 151] on button "Scale Recipe" at bounding box center [315, 146] width 112 height 18
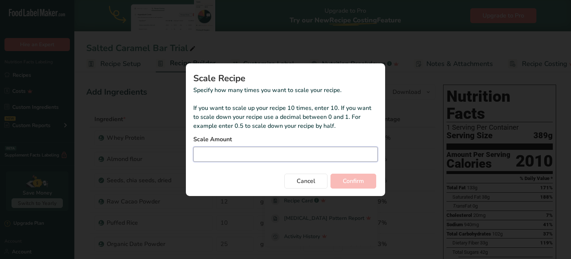
click at [249, 155] on input "Duplicate recipe modal" at bounding box center [285, 154] width 185 height 15
click at [316, 185] on button "Cancel" at bounding box center [306, 180] width 43 height 15
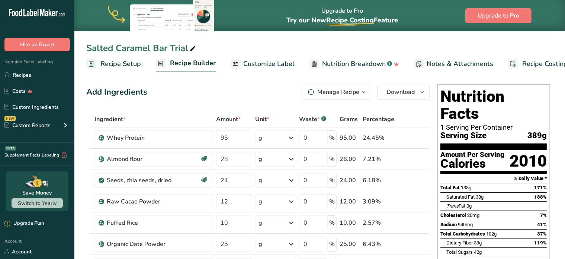
click at [122, 65] on span "Recipe Setup" at bounding box center [120, 64] width 41 height 10
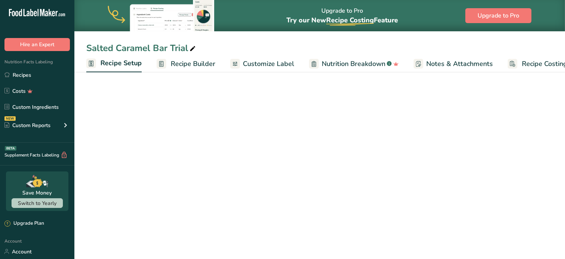
scroll to position [0, 2]
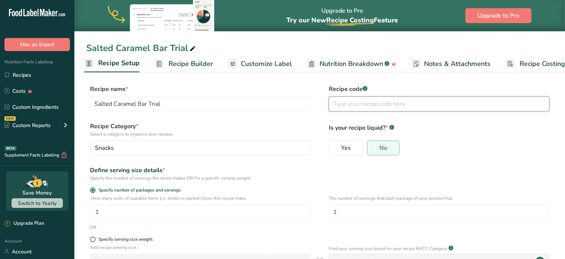
click at [340, 105] on input "text" at bounding box center [439, 103] width 221 height 15
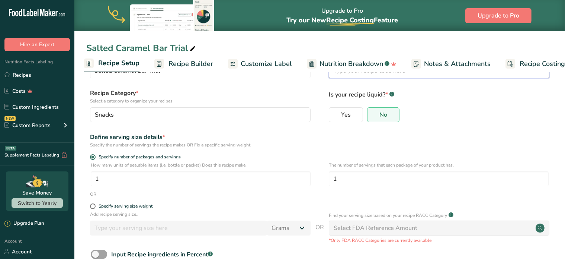
scroll to position [81, 0]
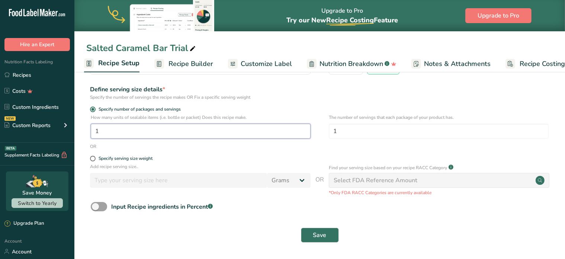
drag, startPoint x: 283, startPoint y: 129, endPoint x: 239, endPoint y: 138, distance: 45.2
click at [283, 129] on input "1" at bounding box center [201, 131] width 220 height 15
click at [92, 154] on form "Recipe name * Salted Caramel Bar Trial Recipe code .a-a{fill:#347362;}.b-a{fill…" at bounding box center [319, 125] width 467 height 243
click at [94, 157] on span at bounding box center [93, 159] width 6 height 6
click at [94, 157] on input "Specify serving size weight" at bounding box center [92, 158] width 5 height 5
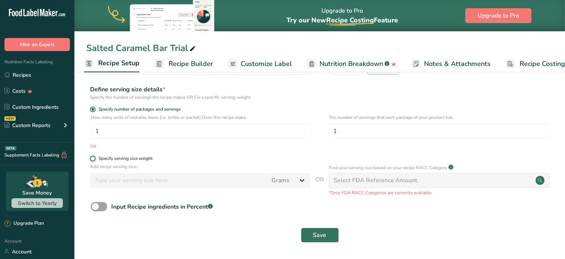
radio input "true"
radio input "false"
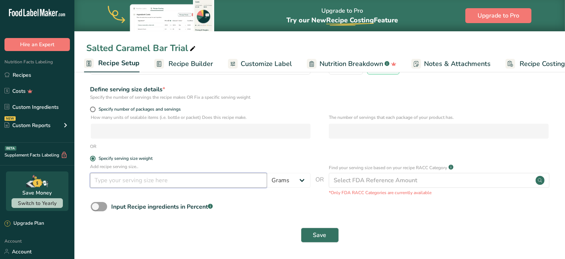
click at [243, 179] on input "number" at bounding box center [178, 180] width 177 height 15
type input "60"
click at [324, 238] on span "Save" at bounding box center [319, 234] width 13 height 9
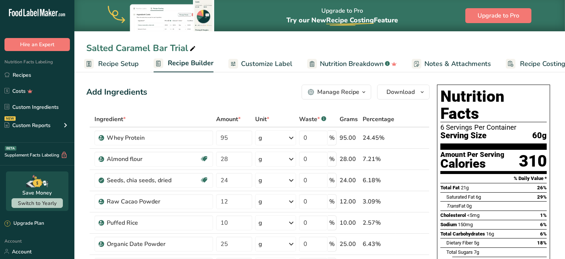
drag, startPoint x: 489, startPoint y: 110, endPoint x: 257, endPoint y: 76, distance: 235.1
click at [253, 88] on div "Add Ingredients Manage Recipe Delete Recipe Duplicate Recipe Scale Recipe Save …" at bounding box center [257, 91] width 343 height 15
click at [263, 57] on link "Customize Label" at bounding box center [260, 63] width 64 height 17
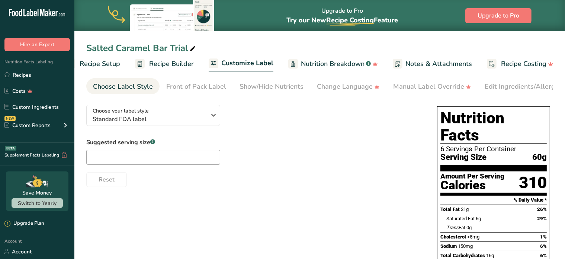
scroll to position [37, 0]
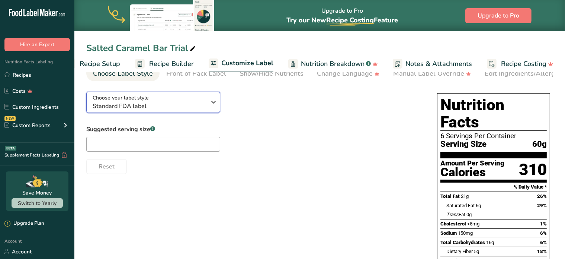
click at [204, 110] on span "Standard FDA label" at bounding box center [149, 106] width 113 height 9
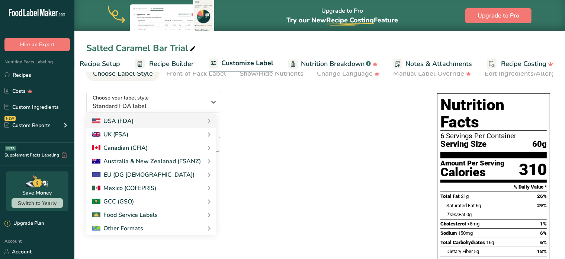
click at [301, 103] on div "Choose your label style Standard FDA label USA (FDA) Standard FDA label Tabular…" at bounding box center [254, 130] width 336 height 88
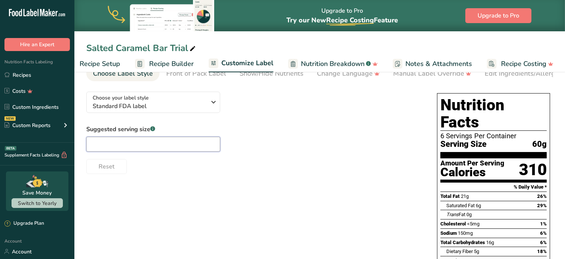
click at [164, 149] on input "text" at bounding box center [153, 144] width 134 height 15
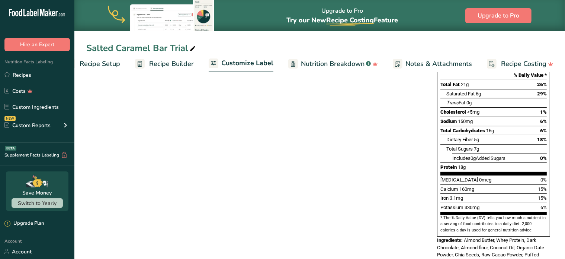
scroll to position [0, 0]
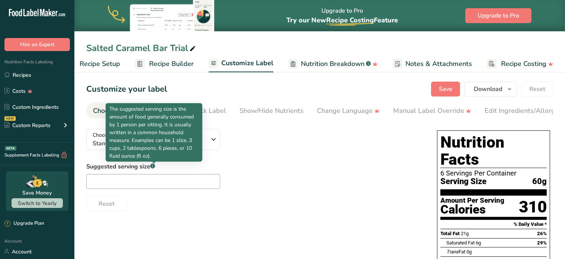
click at [155, 165] on icon ".a-a{fill:#347362;}.b-a{fill:#fff;}" at bounding box center [152, 165] width 5 height 5
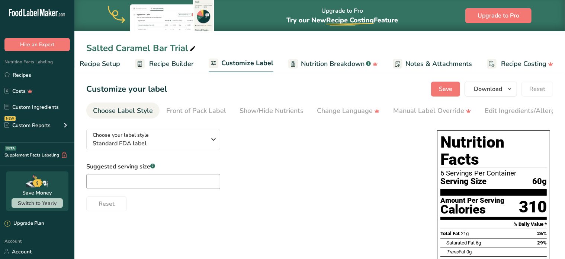
click at [152, 165] on icon ".a-a{fill:#347362;}.b-a{fill:#fff;}" at bounding box center [152, 165] width 5 height 5
click at [168, 182] on input "text" at bounding box center [153, 181] width 134 height 15
click at [107, 184] on input "1 bar" at bounding box center [153, 181] width 134 height 15
drag, startPoint x: 203, startPoint y: 227, endPoint x: 159, endPoint y: 199, distance: 52.1
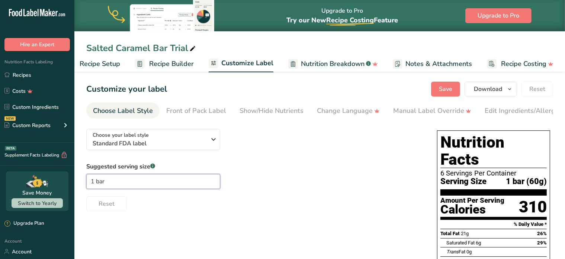
drag, startPoint x: 123, startPoint y: 184, endPoint x: 45, endPoint y: 180, distance: 77.5
click at [40, 183] on div ".a-20{fill:#fff;} Hire an Expert Nutrition Facts Labeling Recipes Costs Custom …" at bounding box center [282, 224] width 565 height 448
type input "6"
click at [283, 175] on div "Suggested serving size .a-a{fill:#347362;}.b-a{fill:#fff;} Reset" at bounding box center [254, 186] width 336 height 49
click at [205, 112] on div "Front of Pack Label" at bounding box center [196, 111] width 60 height 10
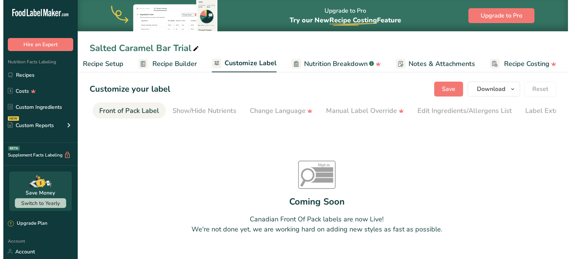
scroll to position [0, 72]
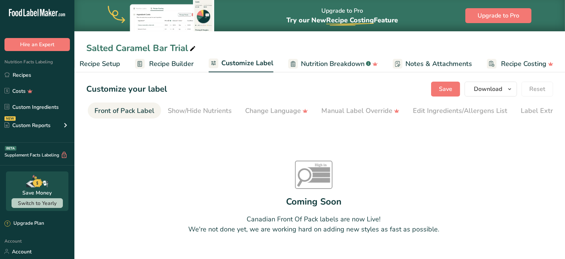
drag, startPoint x: 198, startPoint y: 120, endPoint x: 100, endPoint y: 70, distance: 110.1
click at [97, 101] on section "Customize your label Save Download Choose what to show on your downloaded label…" at bounding box center [319, 177] width 491 height 214
click at [167, 62] on span "Recipe Builder" at bounding box center [171, 64] width 45 height 10
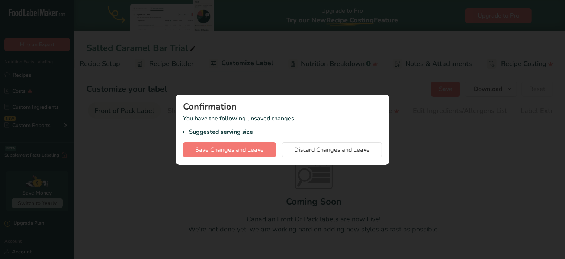
scroll to position [0, 15]
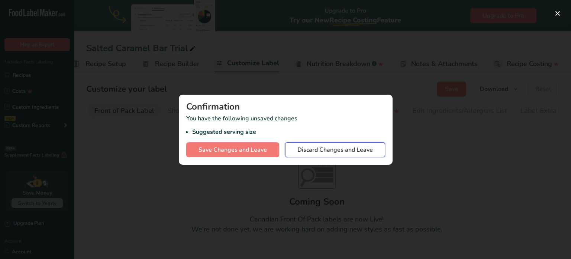
click at [305, 150] on span "Discard Changes and Leave" at bounding box center [336, 149] width 76 height 9
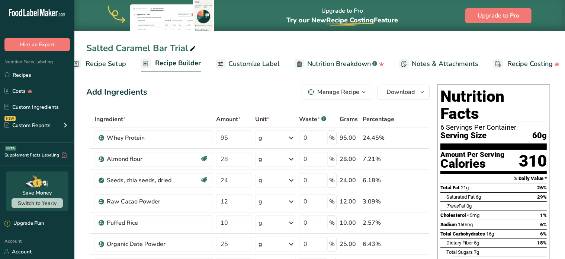
click at [112, 65] on span "Recipe Setup" at bounding box center [106, 64] width 41 height 10
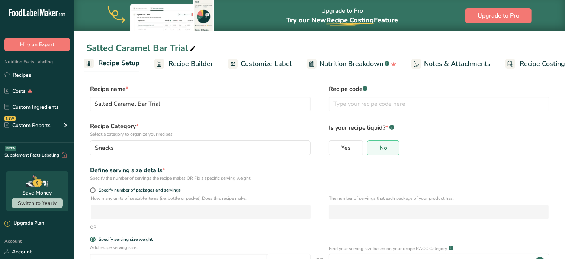
click at [193, 65] on span "Recipe Builder" at bounding box center [191, 64] width 45 height 10
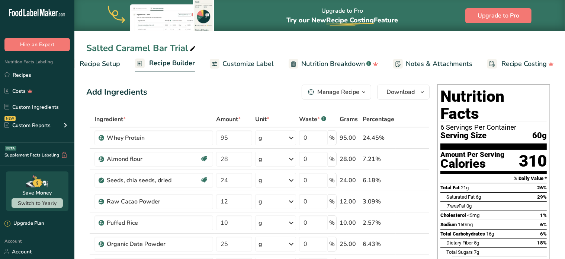
drag, startPoint x: 521, startPoint y: 174, endPoint x: 443, endPoint y: 90, distance: 114.2
click at [443, 90] on div "Nutrition Facts 6 Servings Per Container Serving Size 60g Amount Per Serving Ca…" at bounding box center [493, 233] width 119 height 305
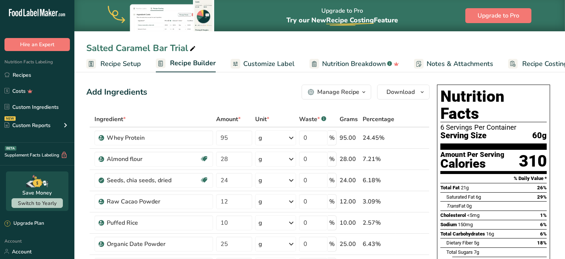
click at [109, 61] on span "Recipe Setup" at bounding box center [120, 64] width 41 height 10
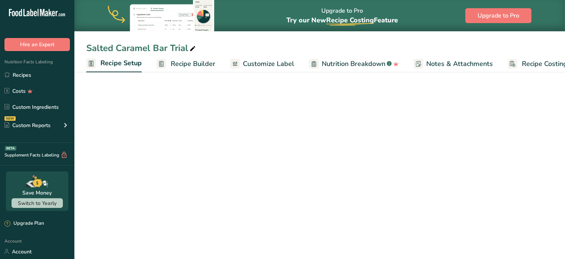
scroll to position [0, 2]
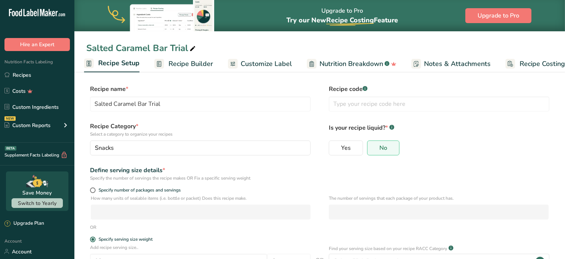
click at [190, 60] on span "Recipe Builder" at bounding box center [191, 64] width 45 height 10
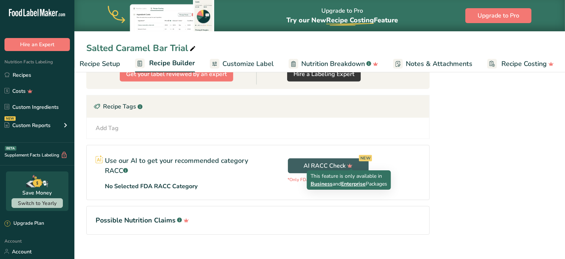
scroll to position [473, 0]
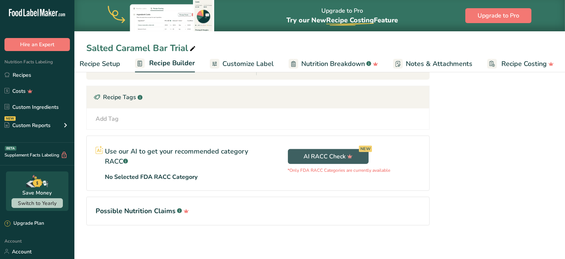
click at [270, 62] on span "Customize Label" at bounding box center [247, 64] width 51 height 10
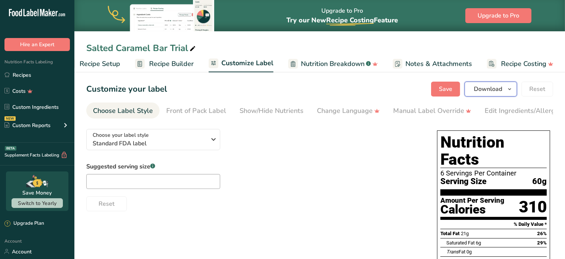
click at [480, 89] on span "Download" at bounding box center [488, 88] width 28 height 9
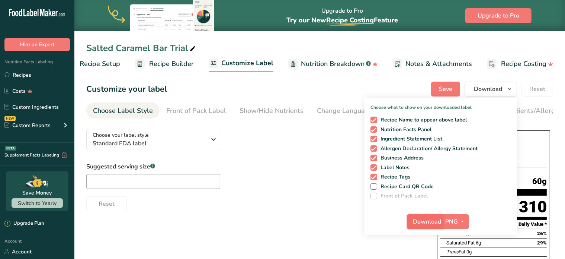
click at [437, 225] on span "Download" at bounding box center [427, 221] width 28 height 9
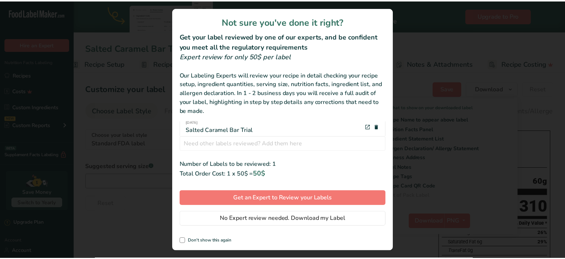
scroll to position [12, 0]
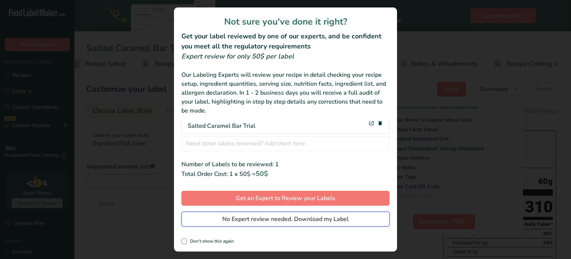
click at [290, 222] on span "No Expert review needed. Download my Label" at bounding box center [285, 218] width 126 height 9
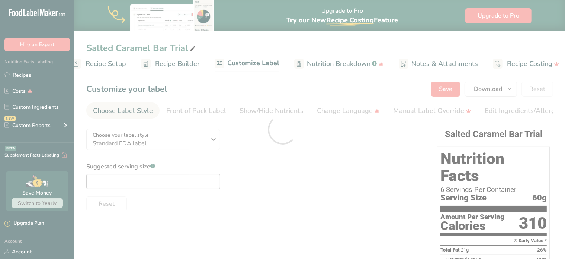
scroll to position [0, 0]
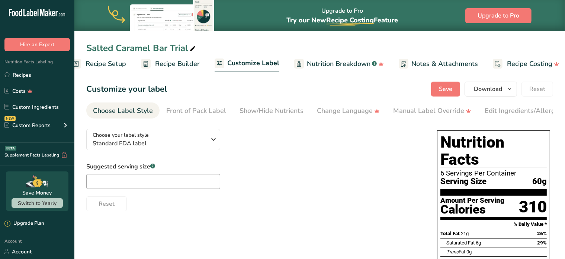
click at [178, 65] on span "Recipe Builder" at bounding box center [177, 64] width 45 height 10
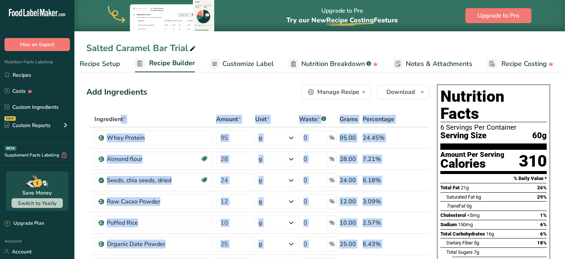
drag, startPoint x: 426, startPoint y: 201, endPoint x: 93, endPoint y: 115, distance: 344.2
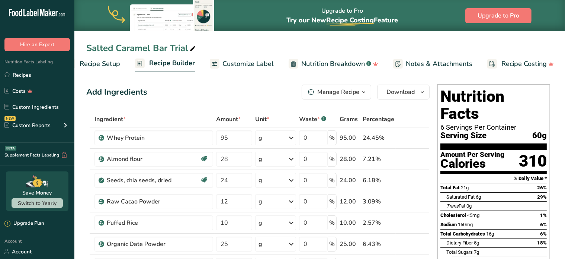
click at [214, 88] on div "Add Ingredients Manage Recipe Delete Recipe Duplicate Recipe Scale Recipe Save …" at bounding box center [257, 91] width 343 height 15
click at [402, 95] on span "Download" at bounding box center [401, 91] width 28 height 9
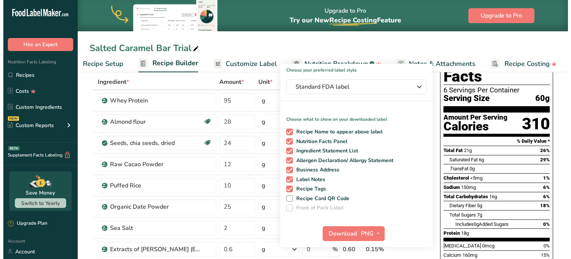
scroll to position [74, 0]
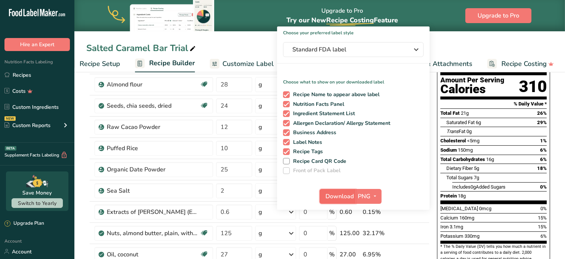
click at [338, 194] on span "Download" at bounding box center [340, 196] width 28 height 9
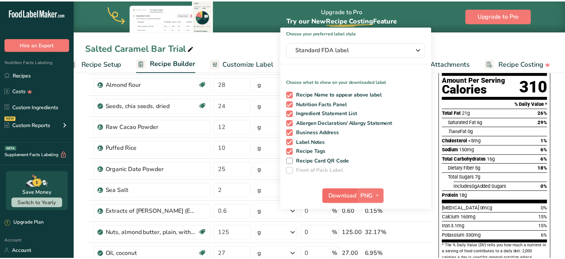
scroll to position [0, 15]
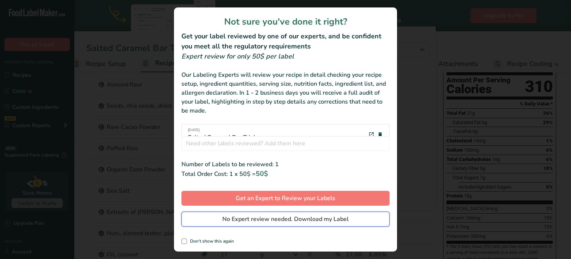
click at [295, 222] on span "No Expert review needed. Download my Label" at bounding box center [285, 218] width 126 height 9
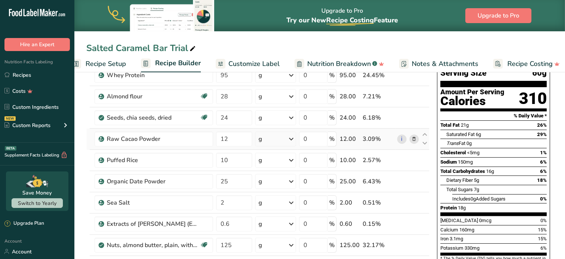
scroll to position [0, 0]
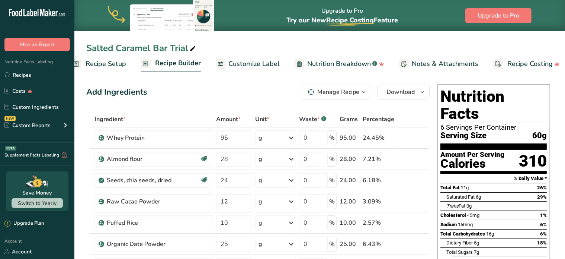
click at [360, 91] on span "button" at bounding box center [363, 91] width 9 height 9
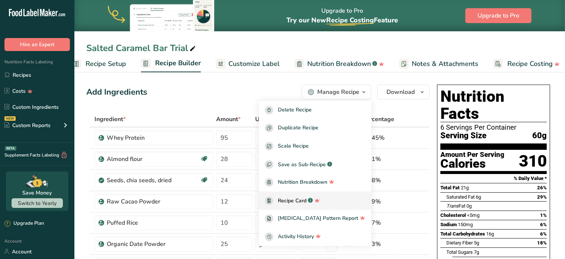
click at [273, 202] on rect at bounding box center [269, 200] width 9 height 9
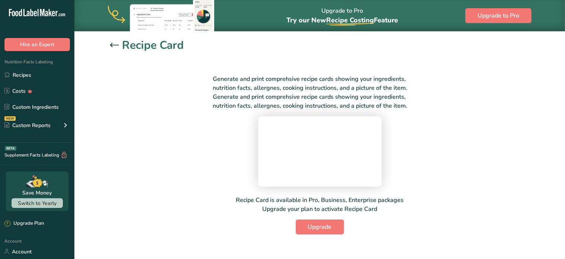
click at [110, 44] on icon at bounding box center [114, 45] width 9 height 4
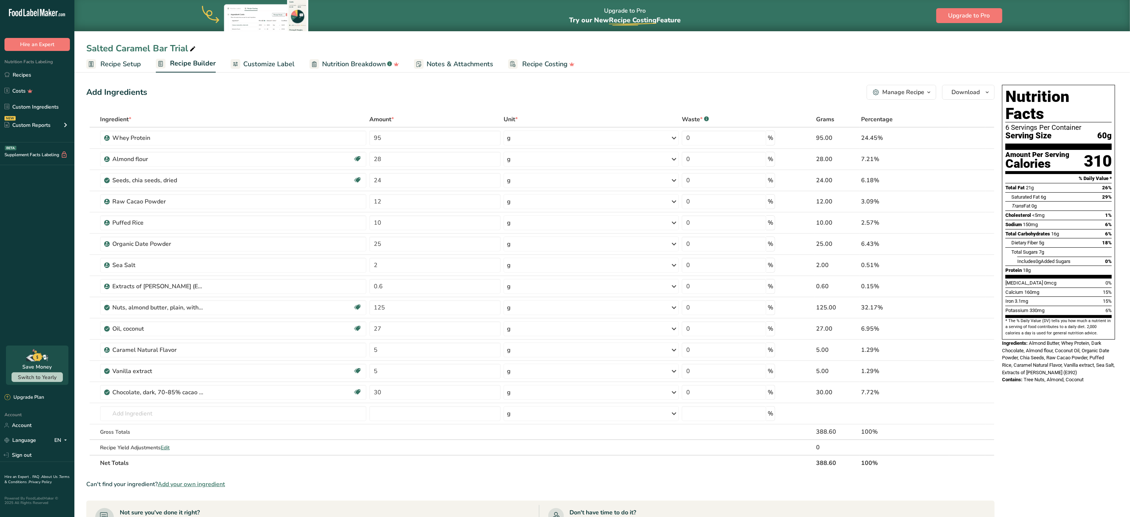
drag, startPoint x: 491, startPoint y: 7, endPoint x: 593, endPoint y: 481, distance: 484.4
click at [565, 258] on section "Ingredient * Amount * Unit * Waste * .a-a{fill:#347362;}.b-a{fill:#fff;} Grams …" at bounding box center [540, 407] width 908 height 591
